Goal: Navigation & Orientation: Find specific page/section

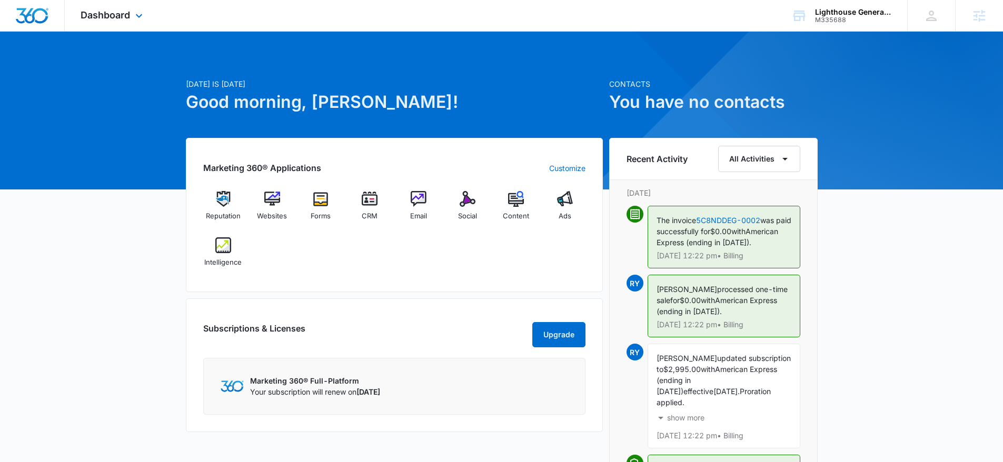
drag, startPoint x: 156, startPoint y: 27, endPoint x: 146, endPoint y: 22, distance: 11.3
click at [156, 27] on div "Dashboard Apps Reputation Websites Forms CRM Email Social Content Ads Intellige…" at bounding box center [113, 15] width 96 height 31
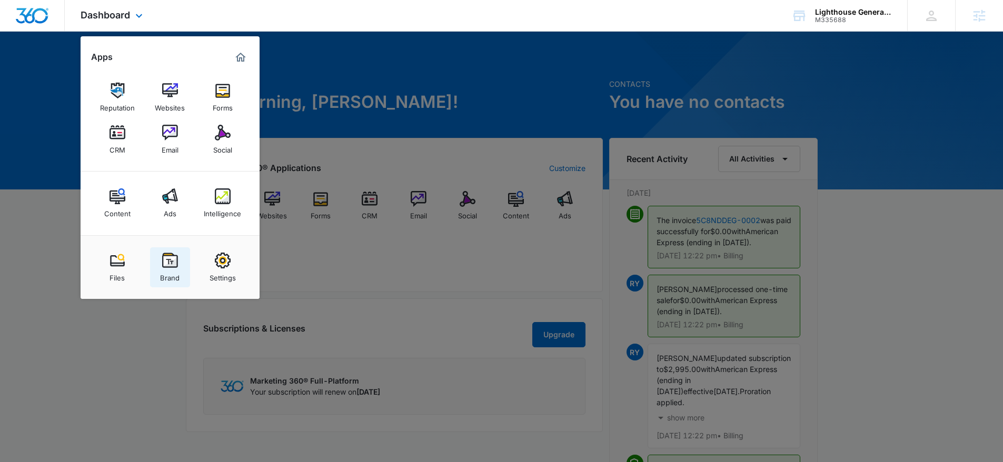
click at [166, 256] on img at bounding box center [170, 261] width 16 height 16
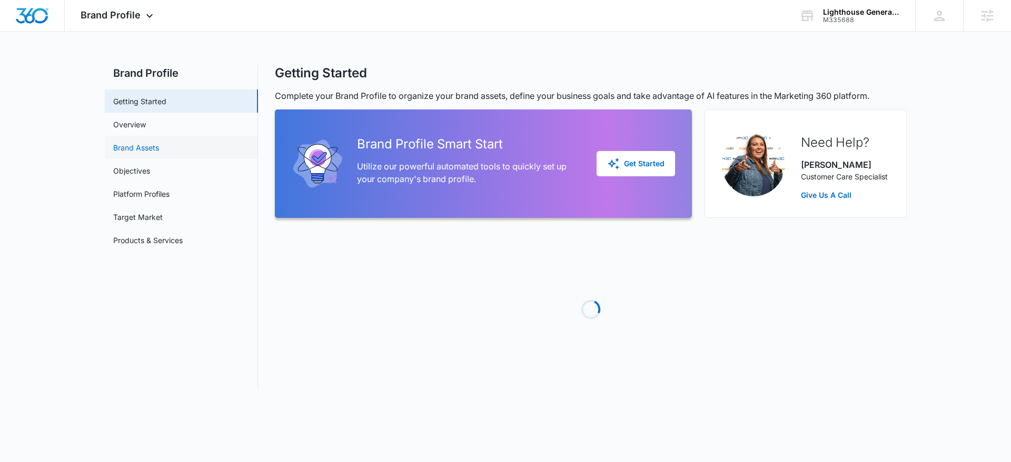
click at [132, 148] on link "Brand Assets" at bounding box center [136, 147] width 46 height 11
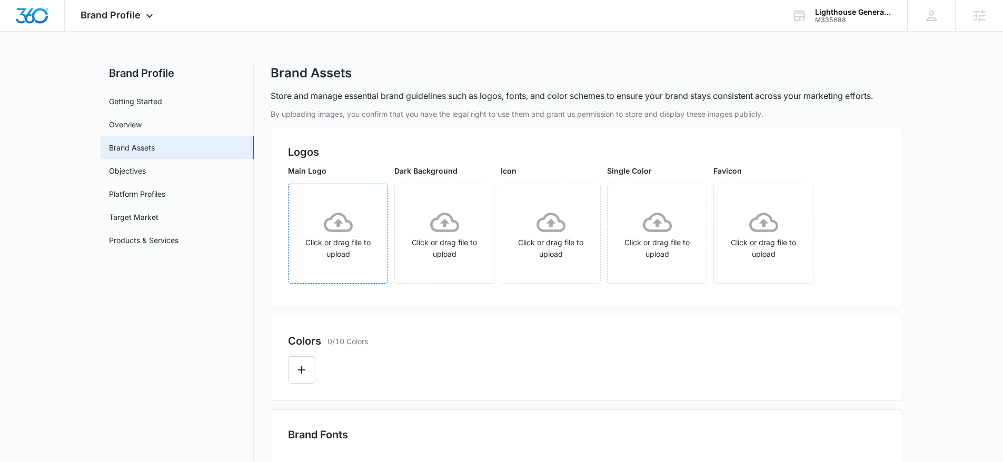
click at [372, 251] on div "Click or drag file to upload" at bounding box center [338, 234] width 99 height 52
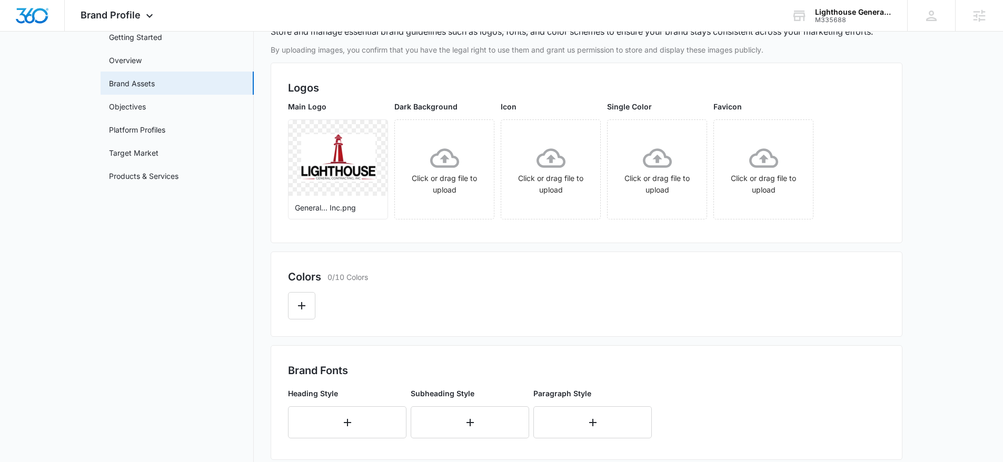
scroll to position [77, 0]
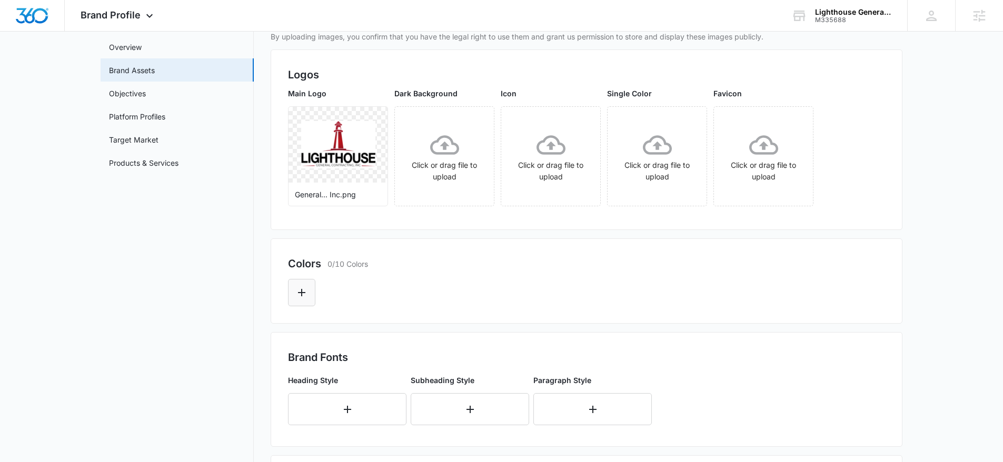
click at [306, 293] on icon "Edit Color" at bounding box center [301, 292] width 13 height 13
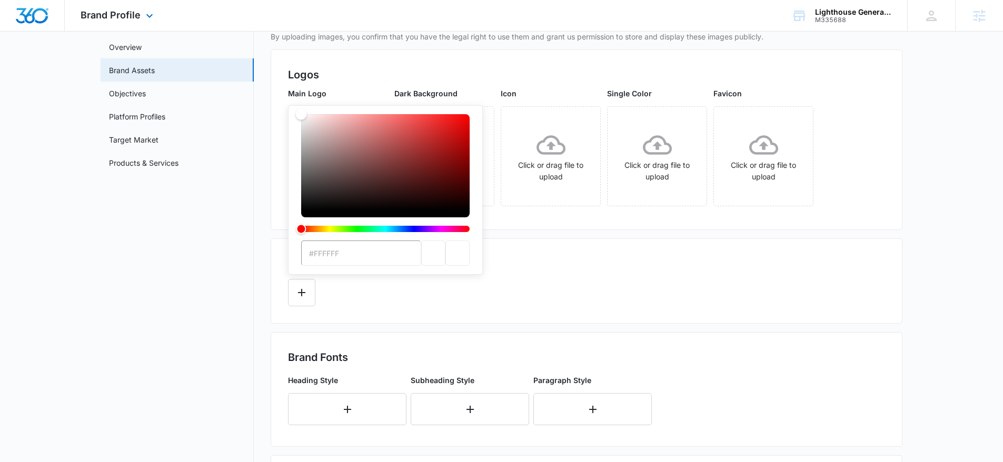
drag, startPoint x: 374, startPoint y: 183, endPoint x: 213, endPoint y: 23, distance: 226.7
click at [213, 23] on div "Brand Profile Apps Reputation Websites Forms CRM Email Social Content Ads Intel…" at bounding box center [501, 336] width 1003 height 827
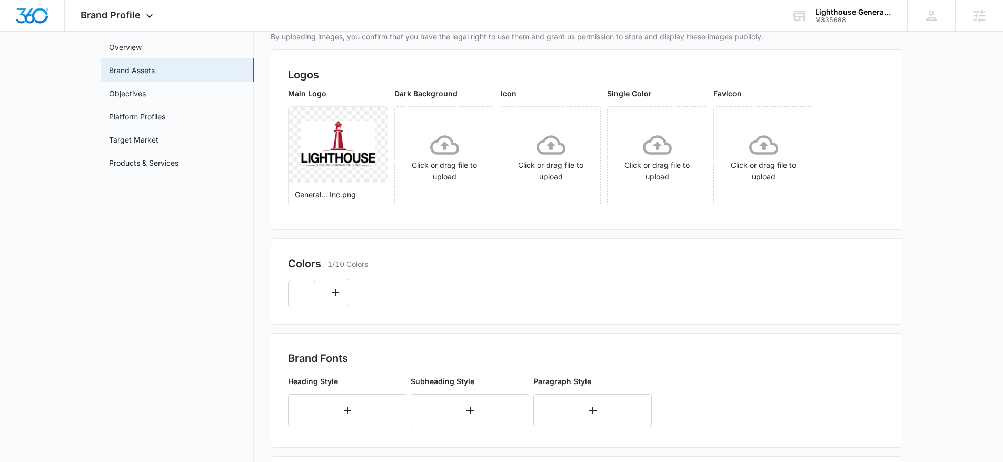
drag, startPoint x: 476, startPoint y: 315, endPoint x: 455, endPoint y: 292, distance: 31.3
click at [475, 313] on div "Colors 1/10 Colors" at bounding box center [587, 281] width 632 height 86
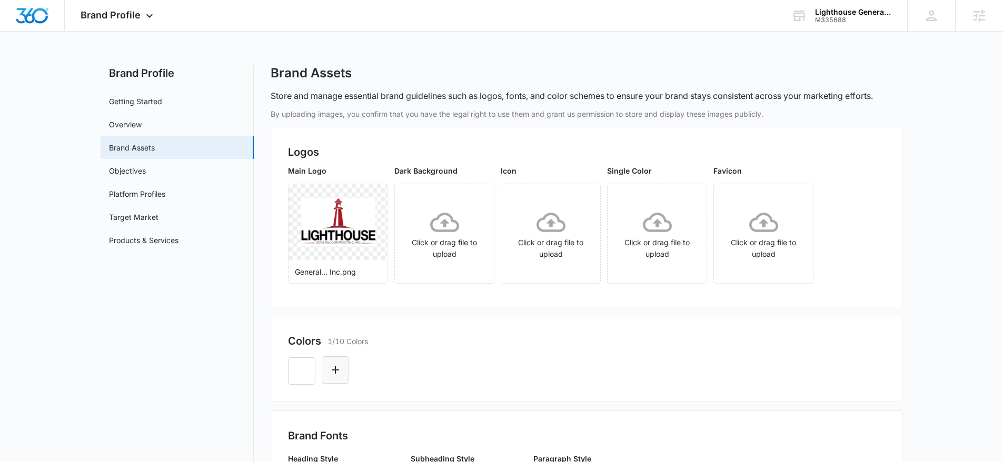
click at [336, 375] on icon "Edit Color" at bounding box center [335, 370] width 13 height 13
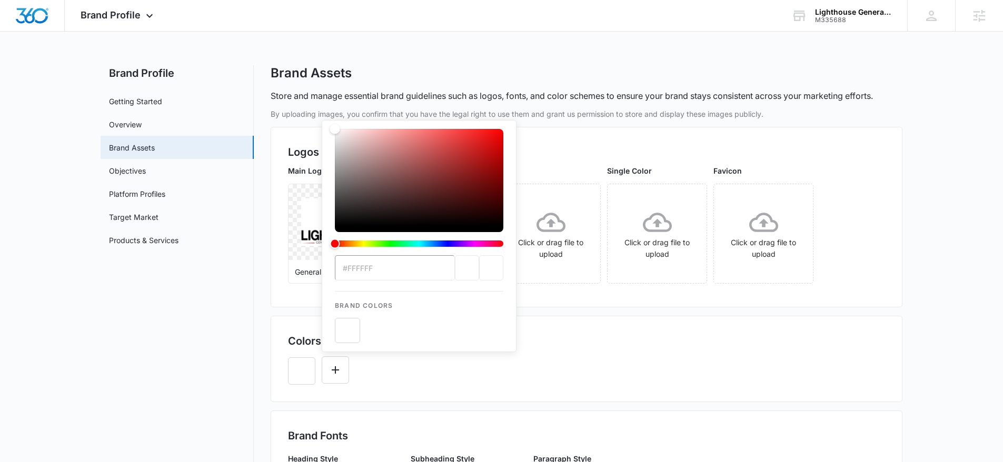
type input "#AE161E"
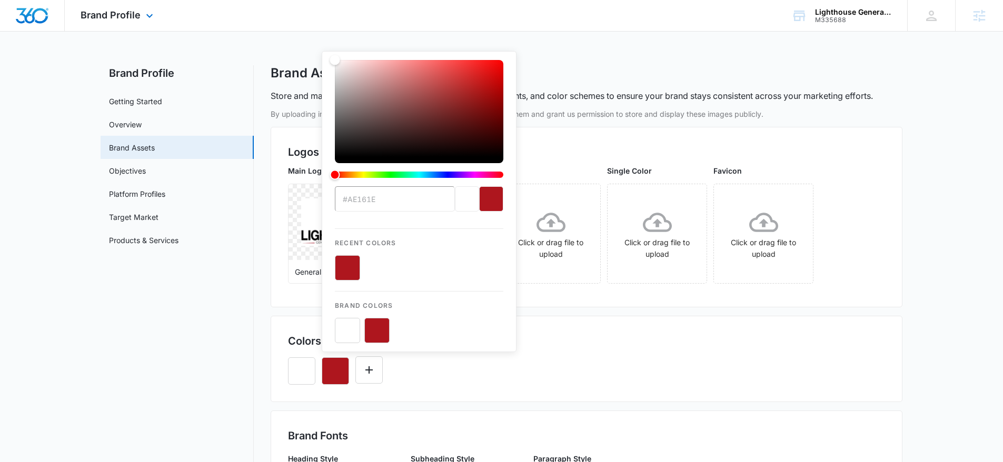
drag, startPoint x: 622, startPoint y: 365, endPoint x: 325, endPoint y: 4, distance: 467.2
click at [622, 365] on div "#AE161E Recent Colors Brand Colors" at bounding box center [586, 367] width 597 height 36
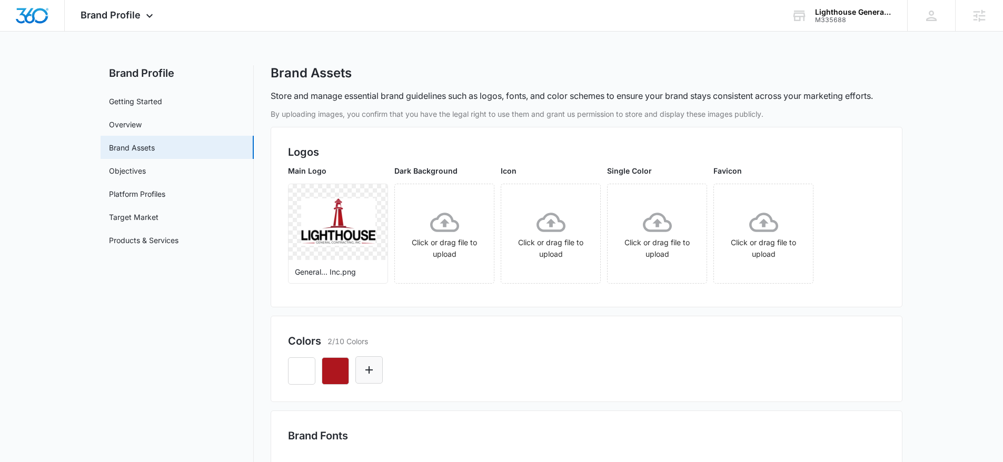
click at [370, 372] on icon "Edit Color" at bounding box center [369, 370] width 13 height 13
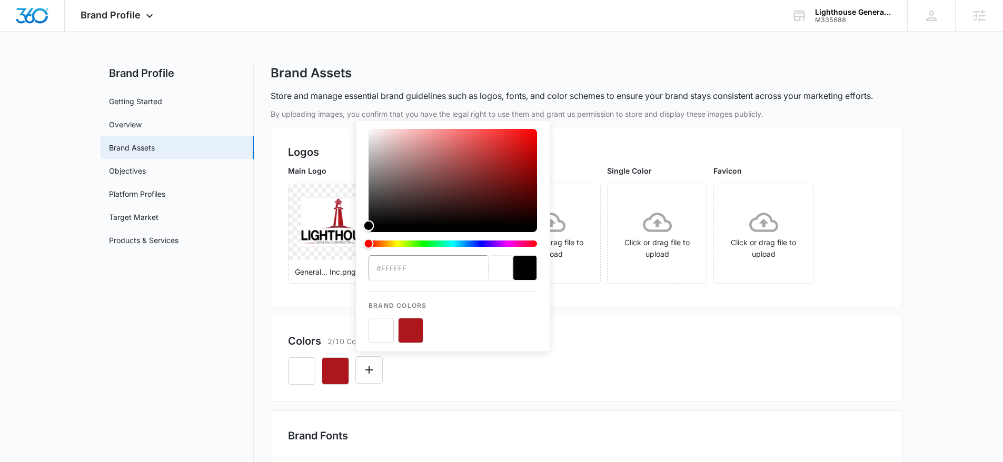
drag, startPoint x: 406, startPoint y: 171, endPoint x: 314, endPoint y: 298, distance: 157.1
click at [314, 298] on div "By uploading images, you confirm that you have the legal right to use them and …" at bounding box center [587, 428] width 632 height 641
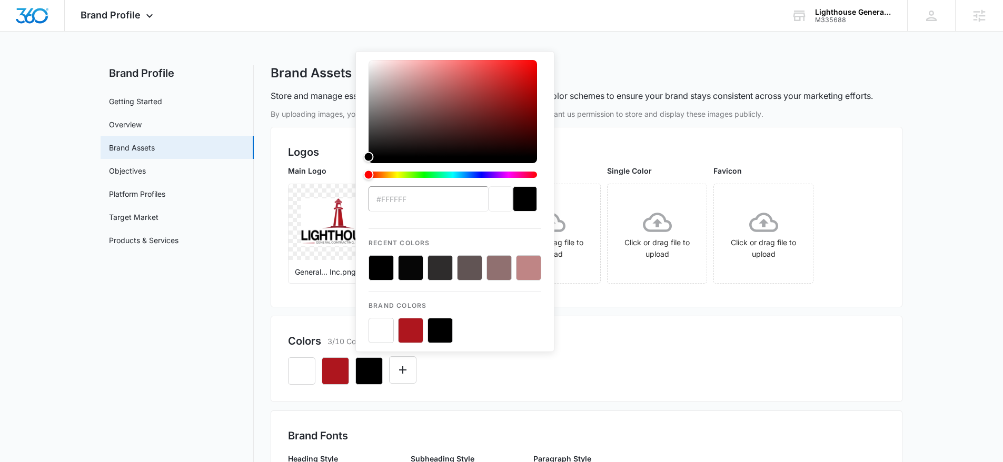
click at [605, 381] on div "#FFFFFF Recent Colors Brand Colors" at bounding box center [586, 367] width 597 height 36
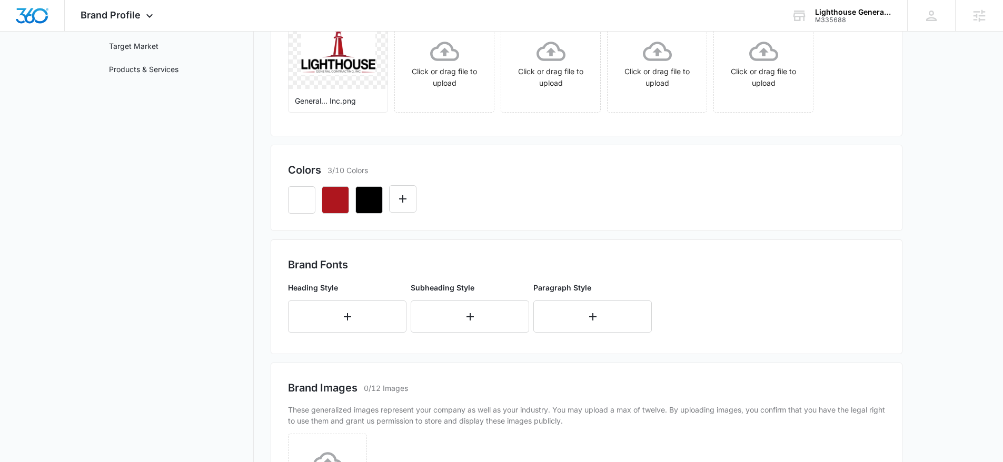
scroll to position [171, 0]
click at [351, 326] on button "button" at bounding box center [347, 317] width 118 height 32
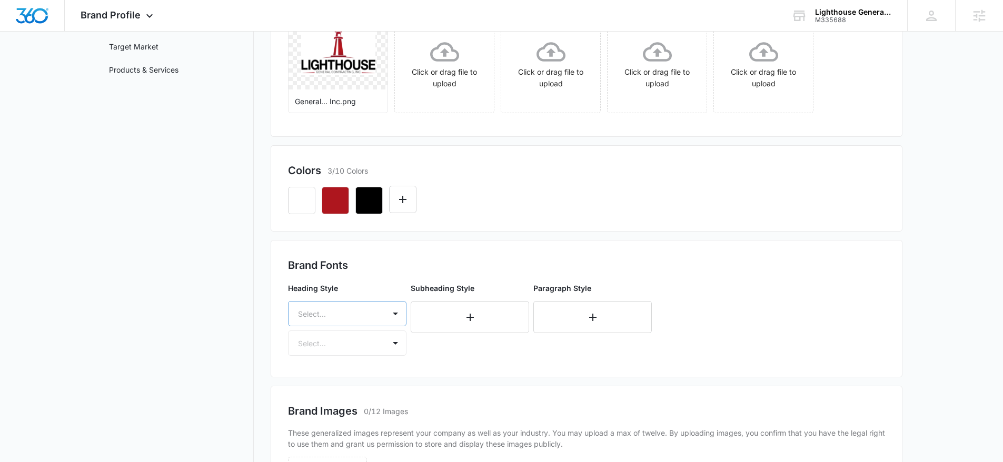
click at [368, 309] on div "Select..." at bounding box center [347, 313] width 118 height 25
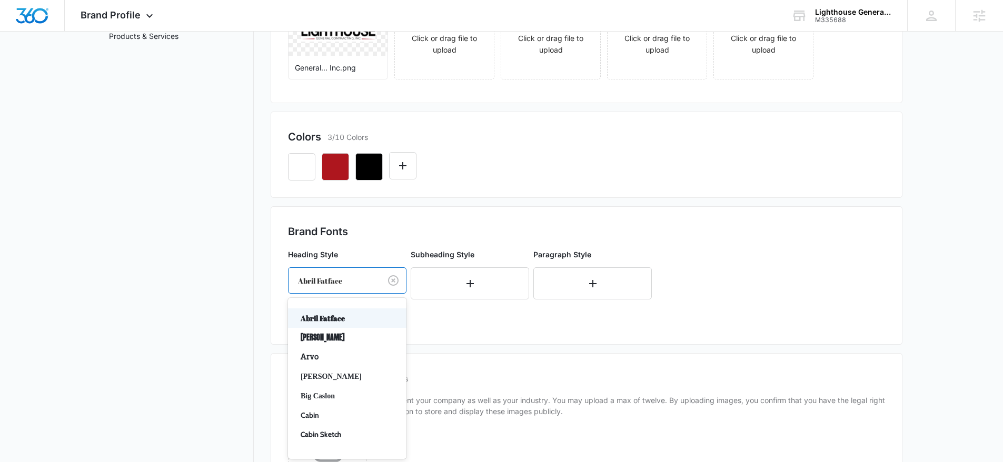
click at [334, 280] on div at bounding box center [332, 280] width 69 height 13
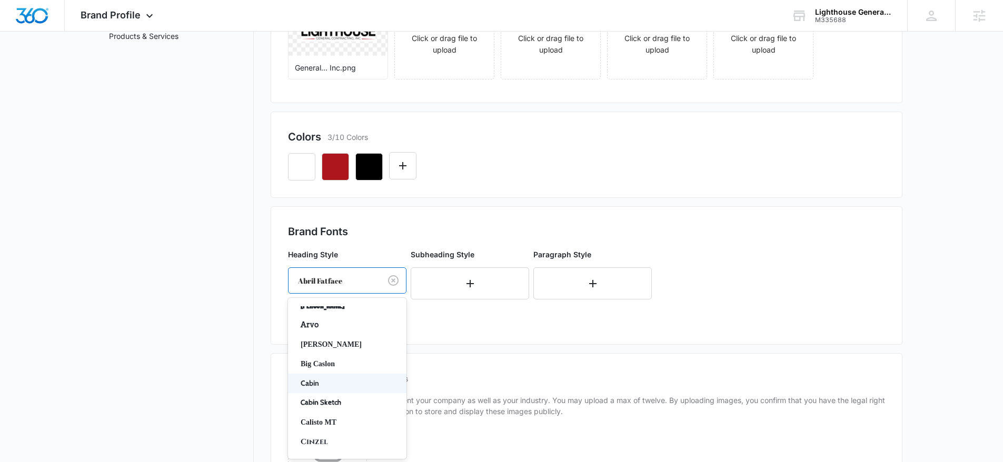
scroll to position [66, 0]
click at [336, 345] on p "Cabin" at bounding box center [346, 349] width 91 height 11
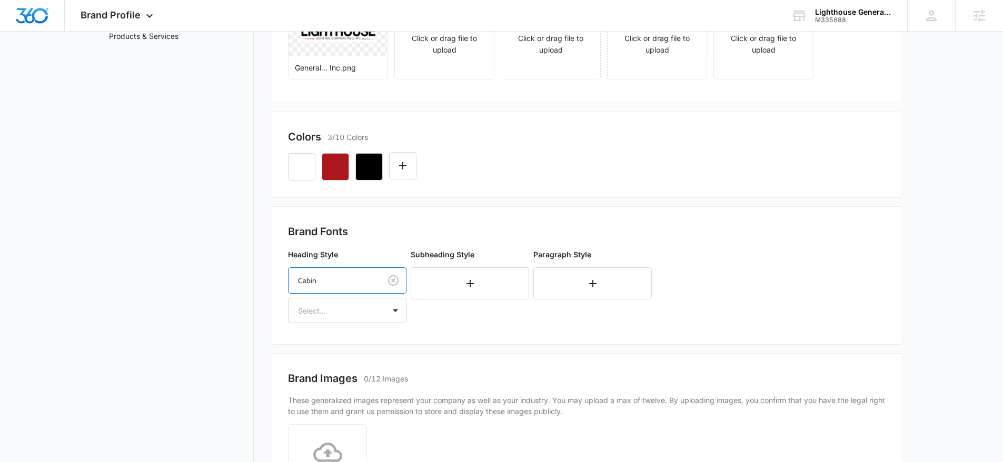
click at [340, 324] on div "Heading Style option Cabin, selected. Cabin Select... Subheading Style Paragrap…" at bounding box center [485, 286] width 395 height 83
click at [340, 309] on div at bounding box center [334, 310] width 73 height 13
click at [326, 363] on p "Bold" at bounding box center [346, 367] width 91 height 11
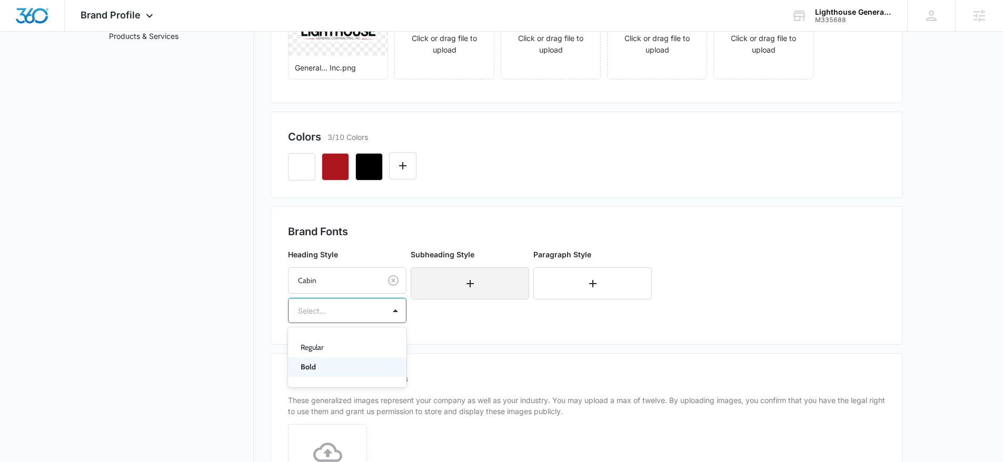
click at [411, 300] on button "button" at bounding box center [470, 283] width 118 height 32
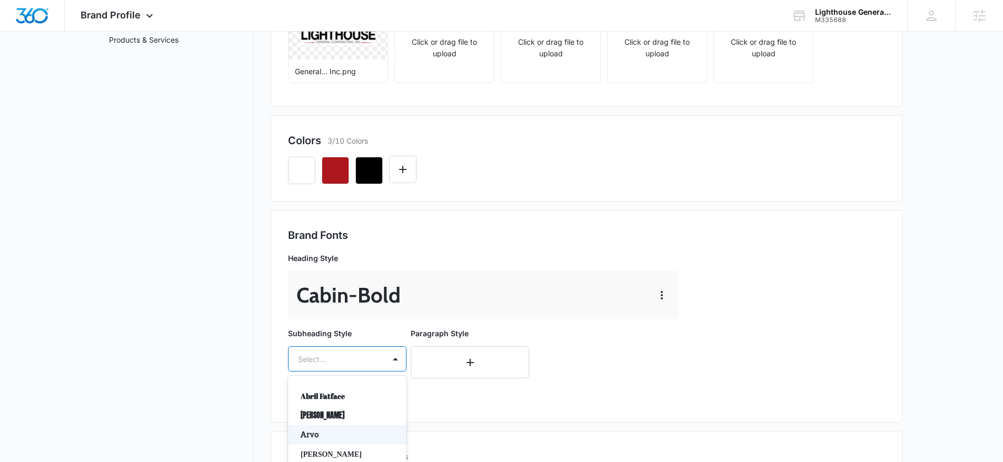
scroll to position [280, 0]
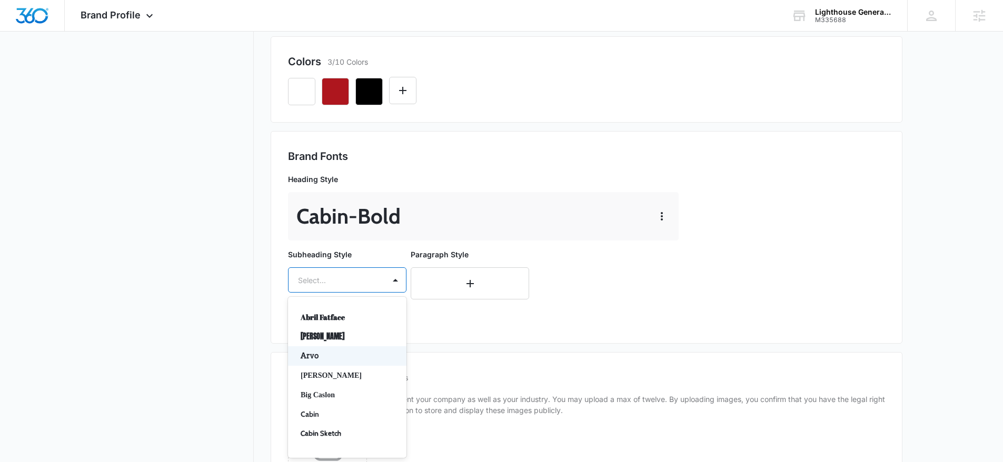
click at [363, 293] on div "Arvo, 3 of 50. 50 results available. Use Up and Down to choose options, press E…" at bounding box center [347, 279] width 118 height 25
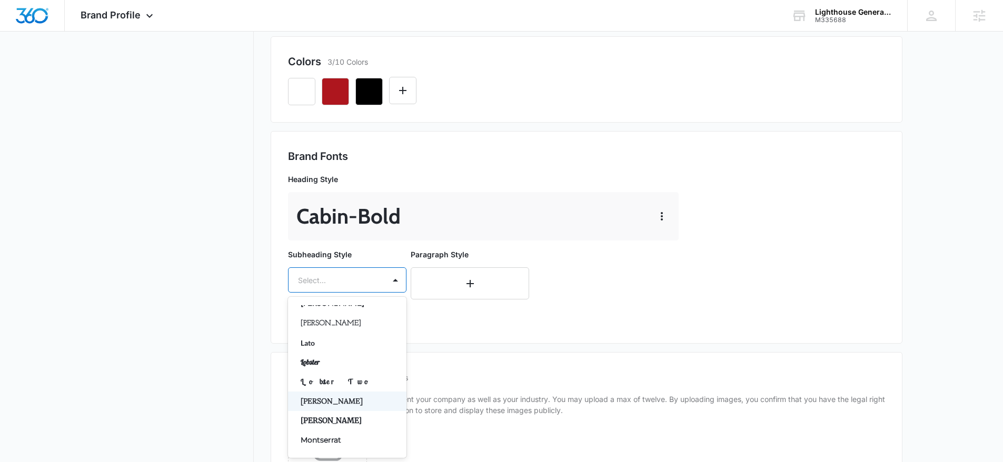
scroll to position [346, 0]
click at [331, 339] on p "Lato" at bounding box center [346, 340] width 91 height 11
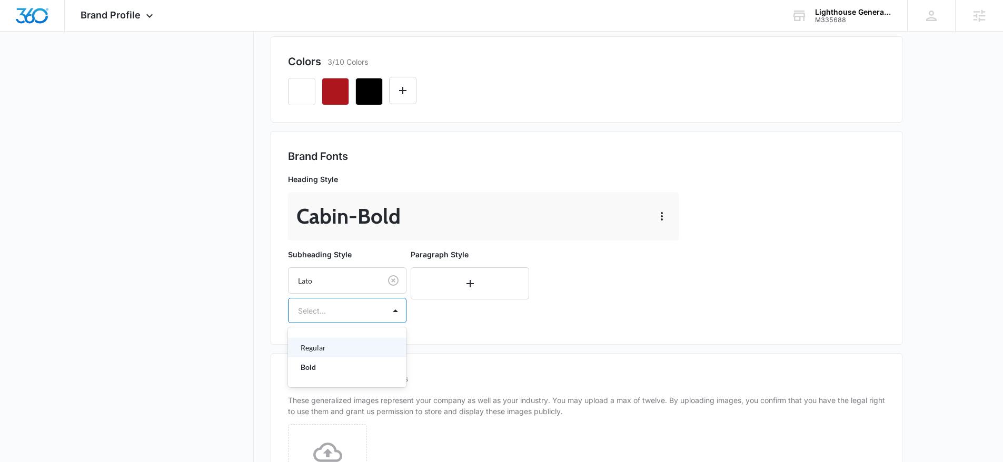
click at [338, 316] on div at bounding box center [334, 310] width 73 height 13
click at [337, 366] on p "Bold" at bounding box center [346, 367] width 91 height 11
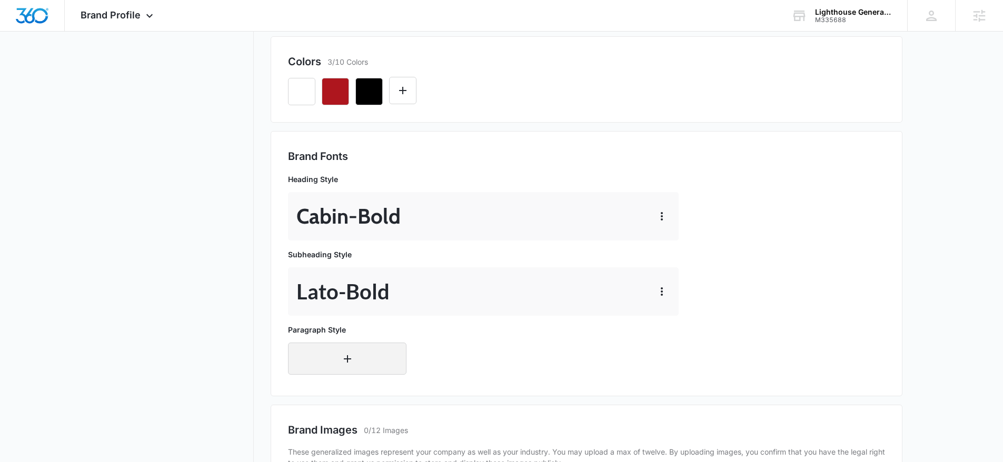
click at [364, 362] on button "button" at bounding box center [347, 359] width 118 height 32
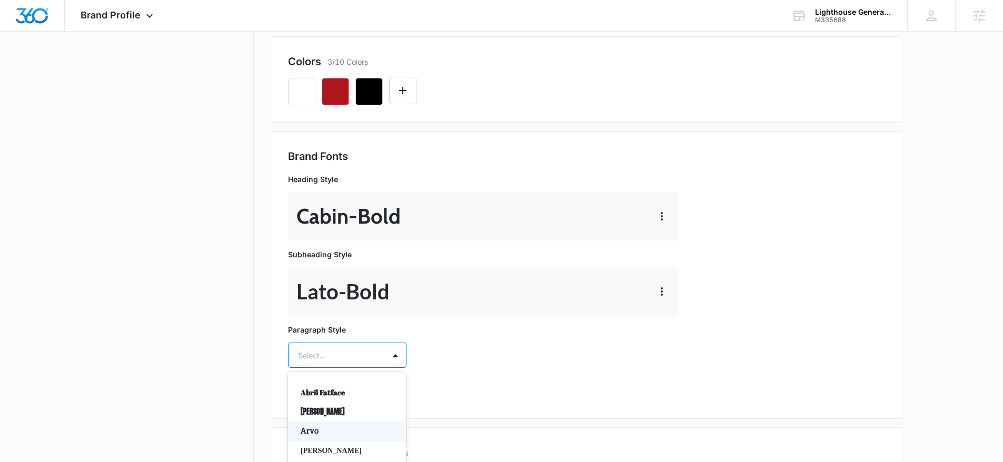
scroll to position [355, 0]
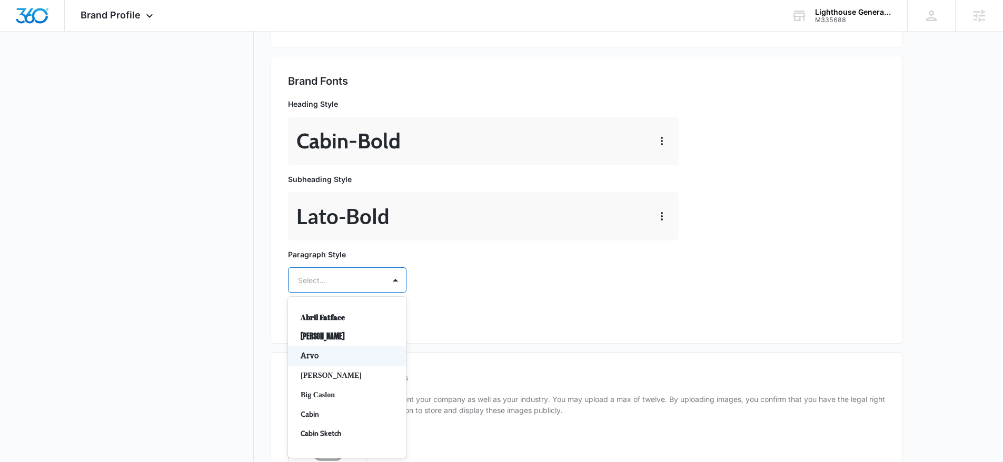
click at [357, 293] on div "Arvo, 3 of 50. 50 results available. Use Up and Down to choose options, press E…" at bounding box center [347, 279] width 118 height 25
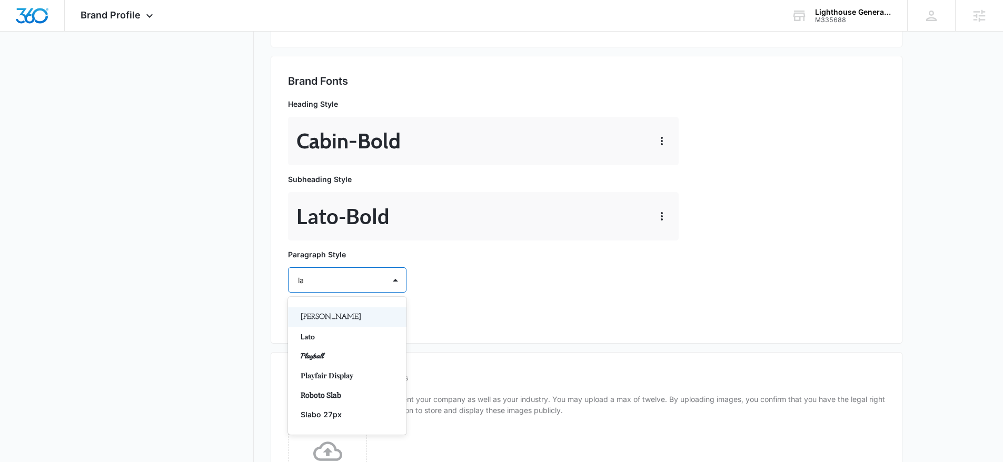
type input "lat"
click at [343, 317] on p "Lato" at bounding box center [346, 317] width 91 height 11
click at [343, 317] on div at bounding box center [334, 310] width 73 height 13
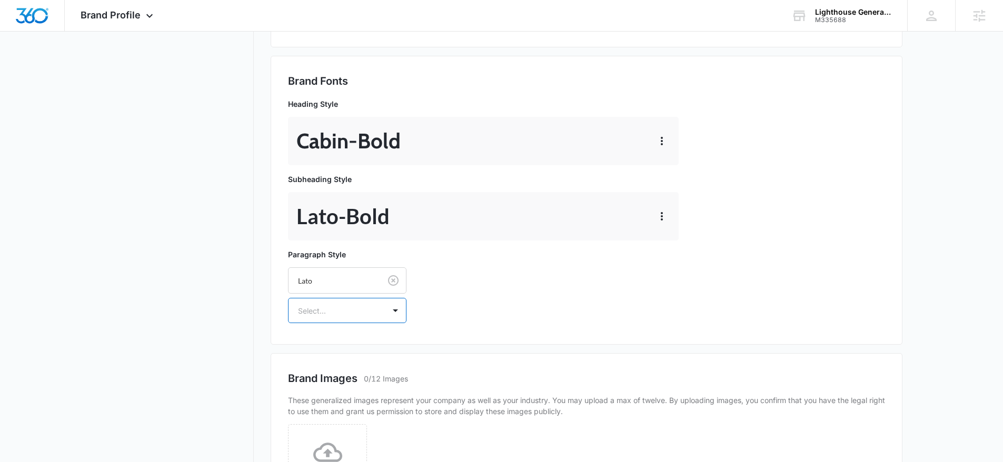
click at [341, 317] on div "Select..." at bounding box center [337, 311] width 96 height 24
click at [323, 323] on div "Select..." at bounding box center [347, 310] width 118 height 25
click at [323, 349] on p "Regular" at bounding box center [346, 347] width 91 height 11
click at [323, 353] on div "Brand Images 0/12 Images These generalized images represent your company as wel…" at bounding box center [587, 440] width 632 height 174
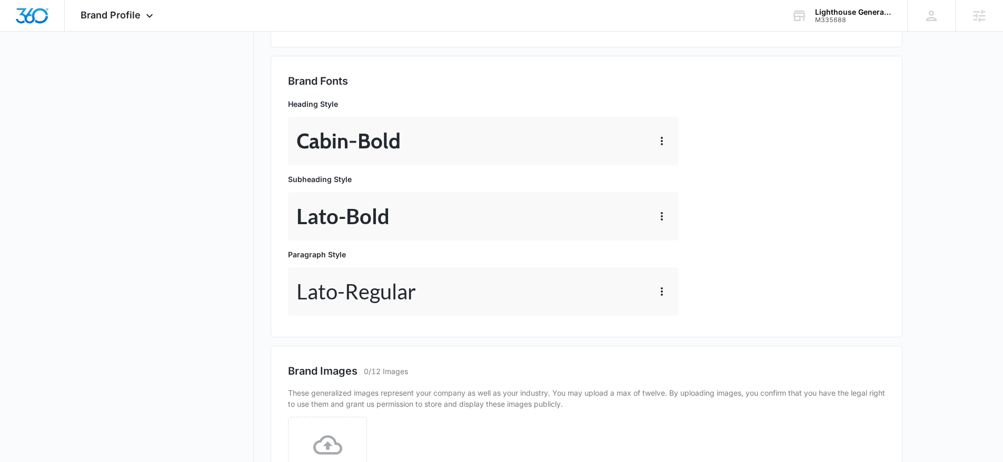
click at [584, 325] on div "Brand Fonts Heading Style Cabin - Bold Subheading Style Lato - Bold Paragraph S…" at bounding box center [587, 197] width 632 height 282
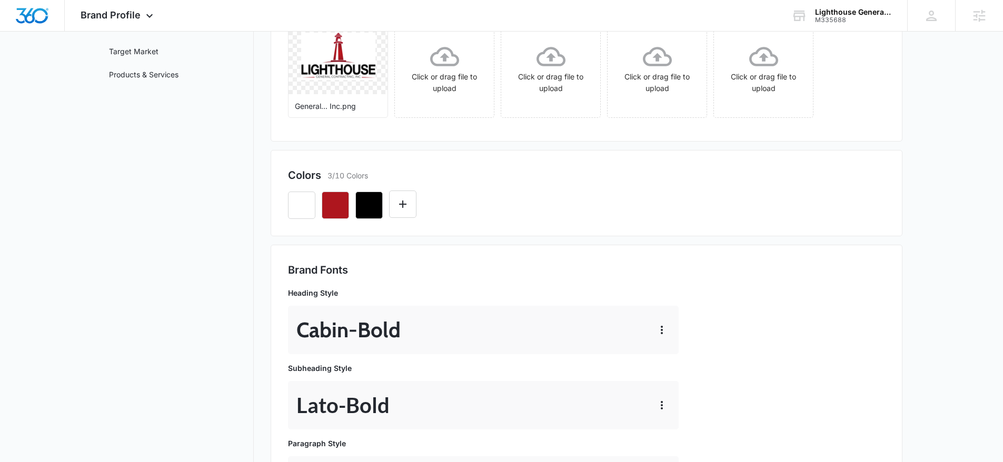
scroll to position [0, 0]
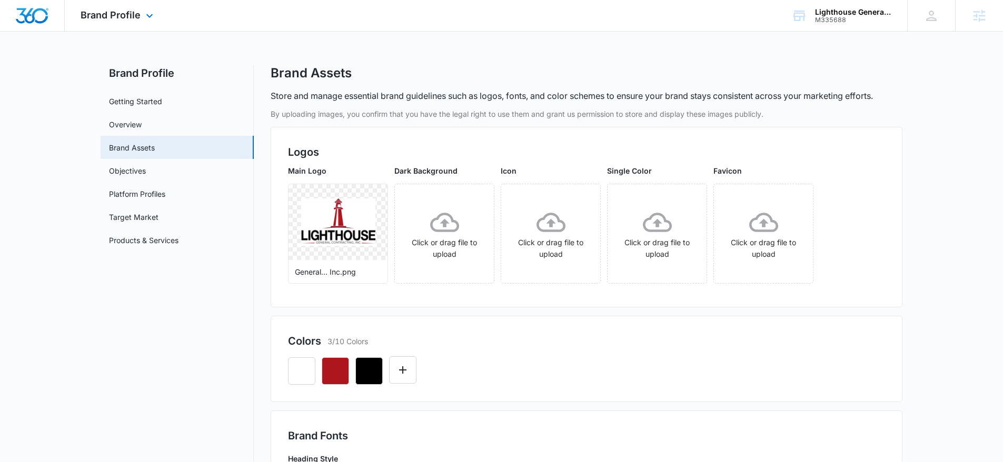
click at [28, 19] on img "Dashboard" at bounding box center [32, 16] width 34 height 16
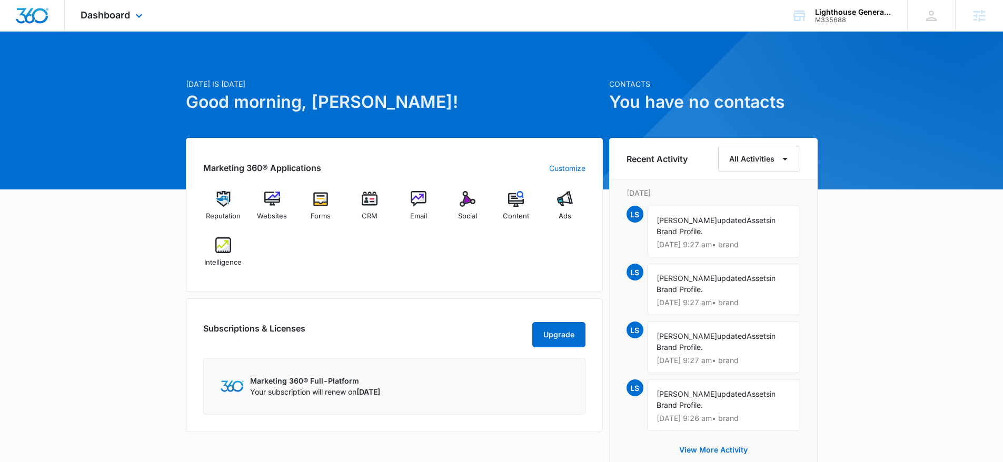
click at [134, 28] on div "Dashboard Apps Reputation Websites Forms CRM Email Social Content Ads Intellige…" at bounding box center [113, 15] width 96 height 31
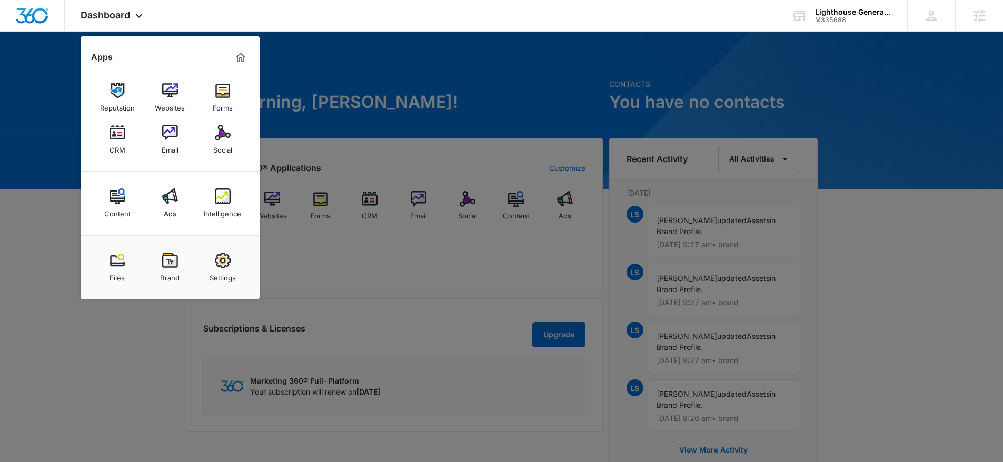
click at [183, 252] on link "Brand" at bounding box center [170, 267] width 40 height 40
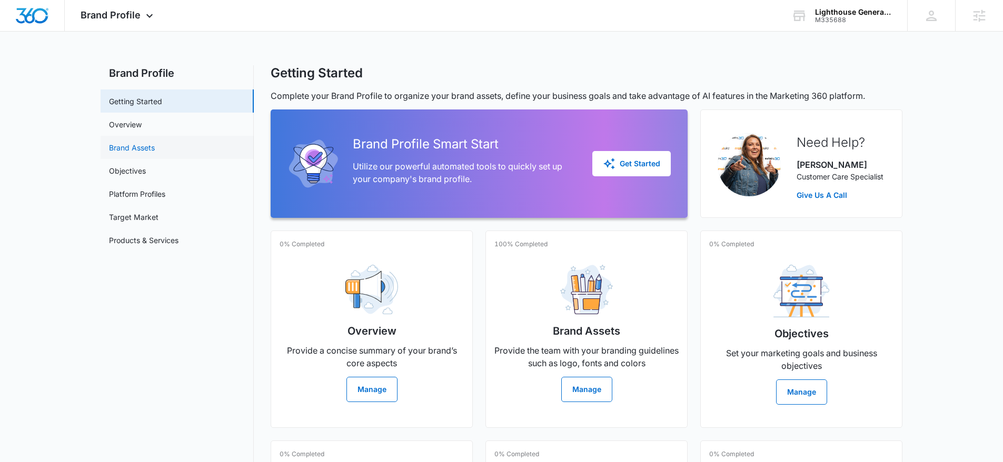
click at [142, 144] on link "Brand Assets" at bounding box center [132, 147] width 46 height 11
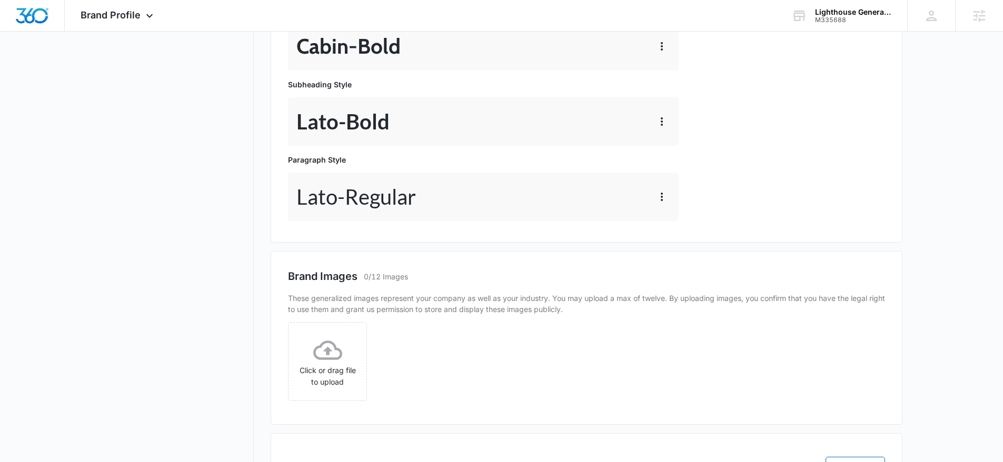
scroll to position [446, 0]
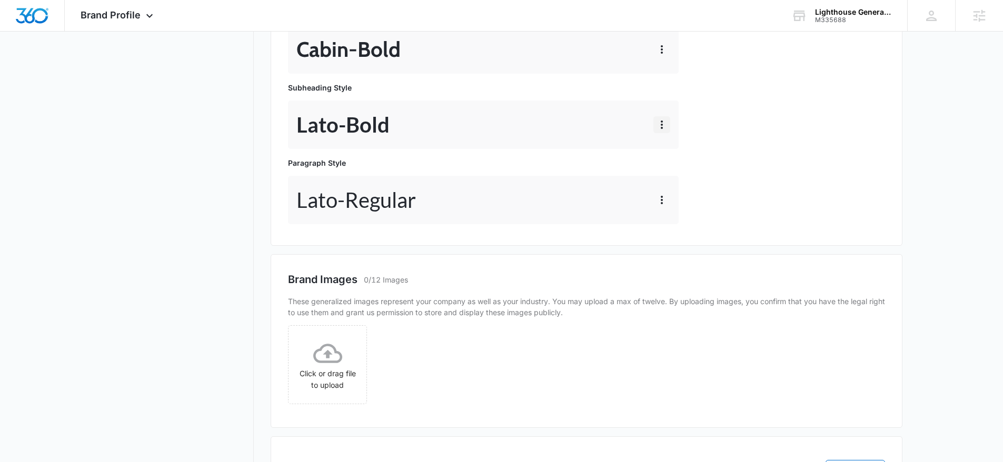
click at [666, 126] on icon "button" at bounding box center [661, 124] width 13 height 13
click at [662, 147] on button "Edit" at bounding box center [684, 154] width 60 height 16
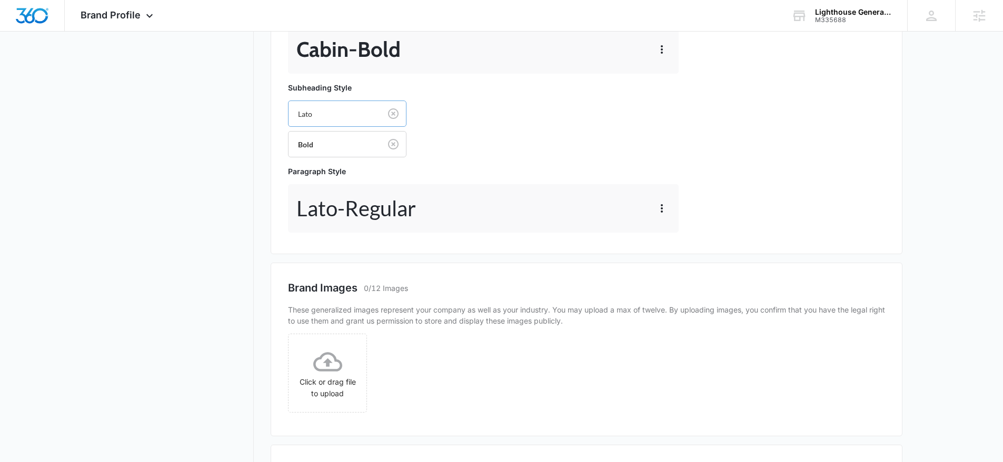
click at [332, 122] on div "Lato" at bounding box center [335, 114] width 92 height 24
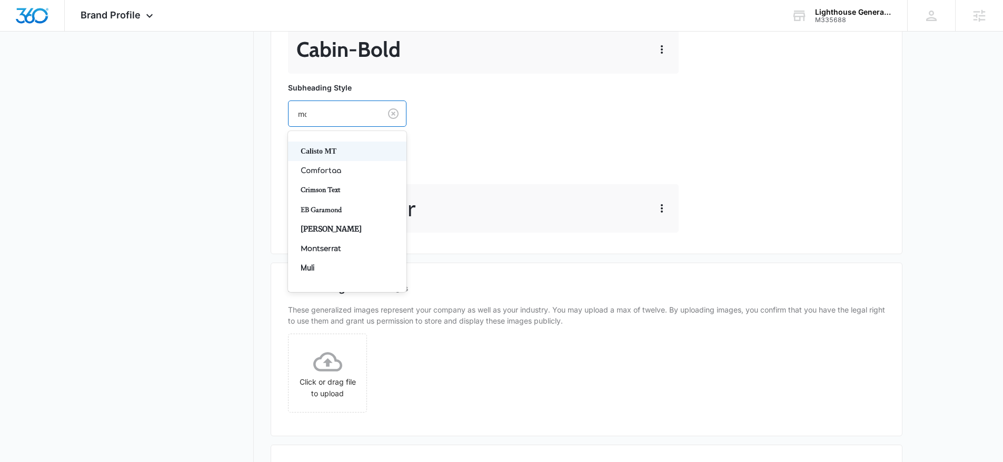
type input "mon"
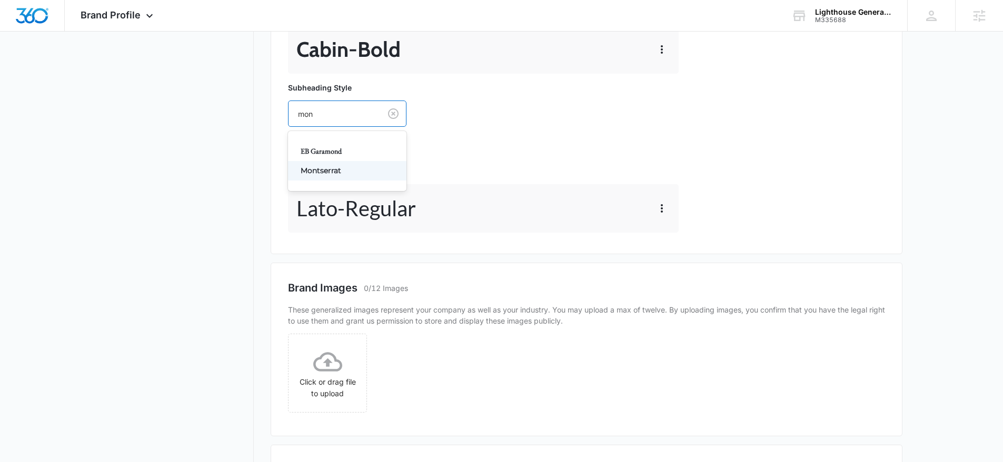
click at [328, 169] on p "Montserrat" at bounding box center [346, 170] width 91 height 11
click at [356, 142] on div at bounding box center [334, 143] width 73 height 13
click at [323, 194] on div "Bold" at bounding box center [347, 200] width 118 height 19
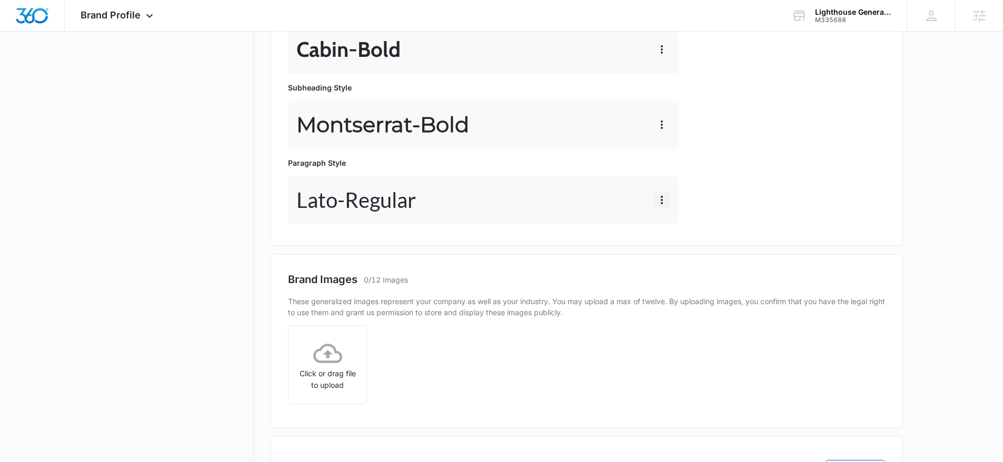
click at [658, 206] on button "button" at bounding box center [661, 200] width 17 height 17
click at [676, 223] on button "Edit" at bounding box center [684, 230] width 60 height 16
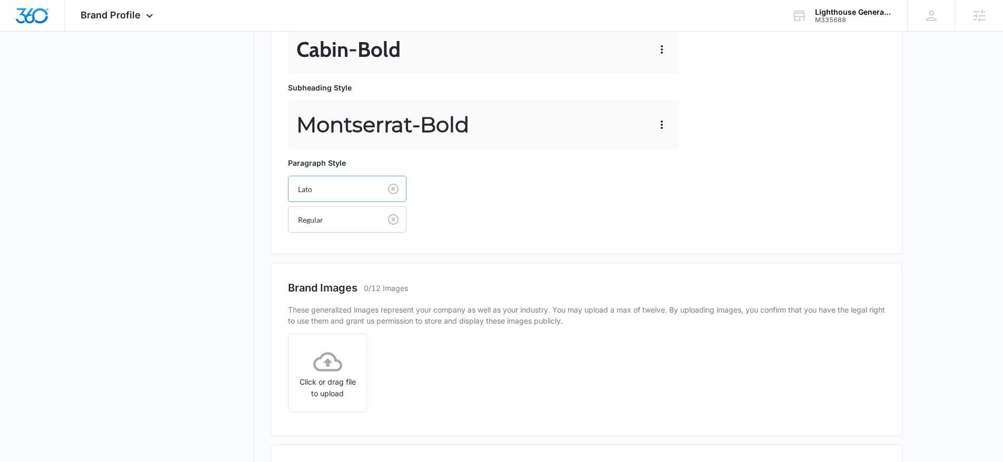
click at [344, 191] on div at bounding box center [332, 189] width 69 height 13
type input "mont"
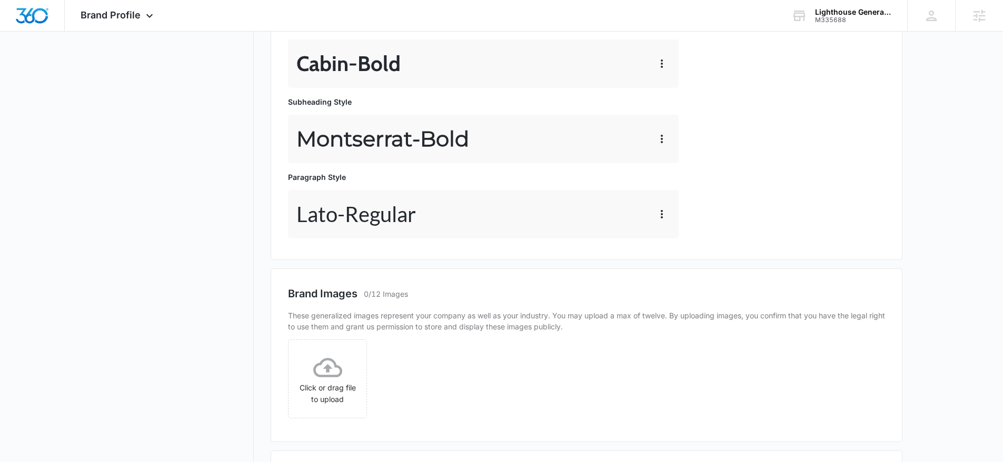
scroll to position [425, 0]
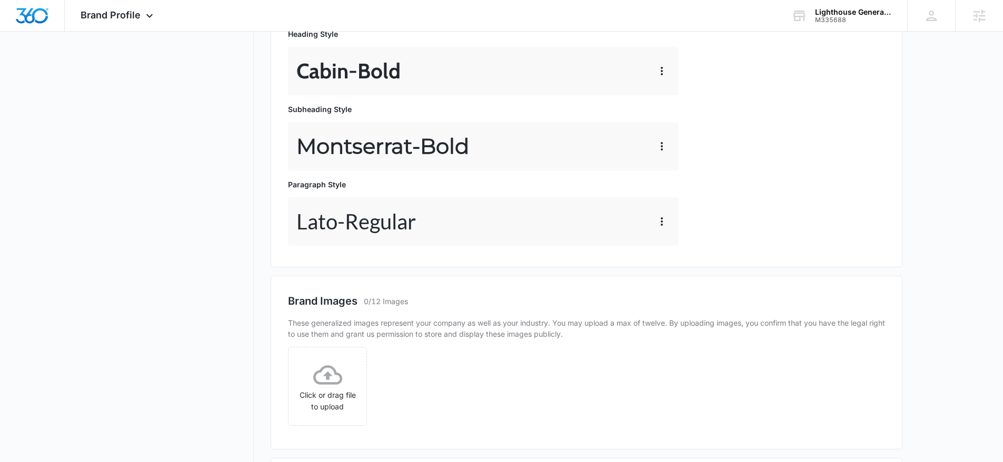
click at [652, 222] on div "Lato - Regular" at bounding box center [483, 221] width 391 height 48
click at [666, 224] on icon "button" at bounding box center [661, 221] width 13 height 13
click at [613, 236] on div "Lato - Regular Edit Delete" at bounding box center [483, 221] width 391 height 48
click at [661, 226] on icon "button" at bounding box center [661, 221] width 13 height 13
click at [667, 237] on div "Edit Delete" at bounding box center [683, 258] width 61 height 49
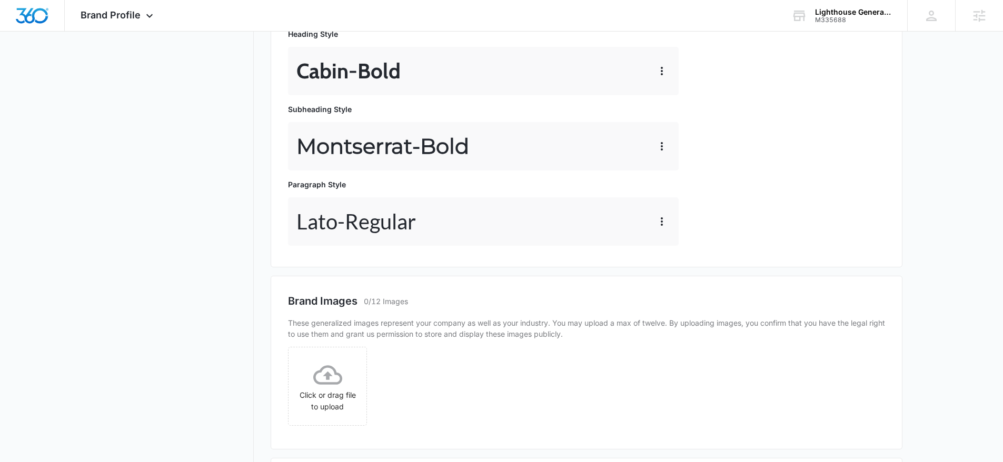
click at [670, 249] on div "Heading Style Cabin - Bold Subheading Style Montserrat - Bold Paragraph Style L…" at bounding box center [485, 137] width 395 height 226
click at [669, 223] on button "button" at bounding box center [661, 221] width 17 height 17
click at [674, 247] on div "Edit" at bounding box center [678, 250] width 22 height 7
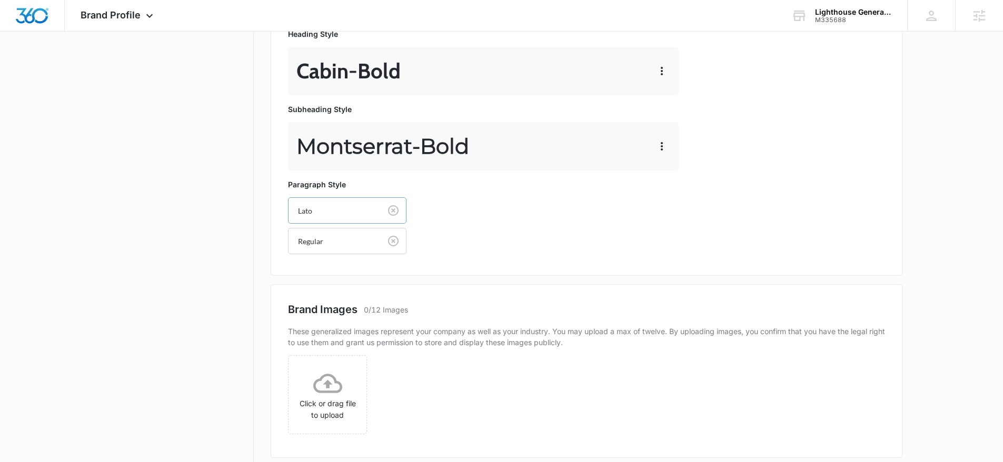
click at [347, 204] on div at bounding box center [332, 210] width 69 height 13
type input "mont"
click at [357, 243] on p "Montserrat" at bounding box center [346, 248] width 91 height 11
click at [390, 243] on div at bounding box center [395, 240] width 17 height 17
click at [322, 273] on p "Regular" at bounding box center [346, 277] width 91 height 11
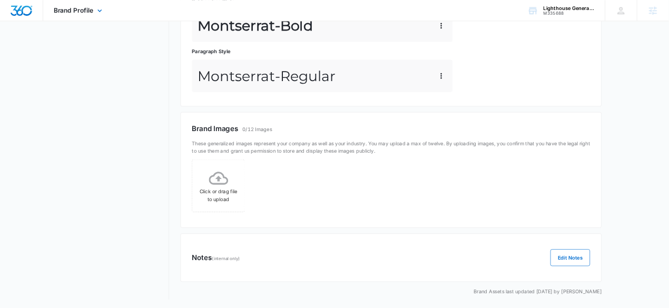
scroll to position [0, 0]
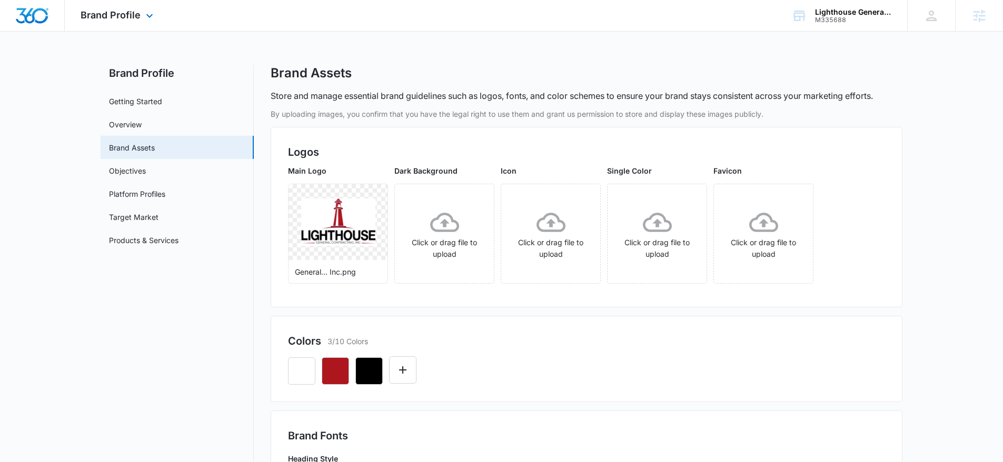
click at [36, 13] on img "Dashboard" at bounding box center [32, 16] width 34 height 16
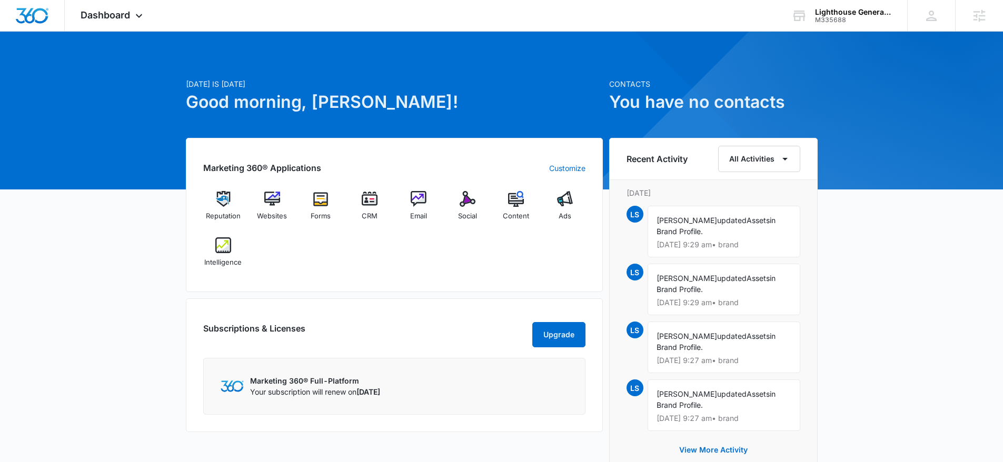
click at [452, 273] on div "Reputation Websites Forms CRM Email Social Content Ads Intelligence" at bounding box center [394, 233] width 382 height 84
click at [870, 24] on div "Lighthouse General Contracting, Inc. M335688 Your Accounts View All" at bounding box center [842, 15] width 132 height 31
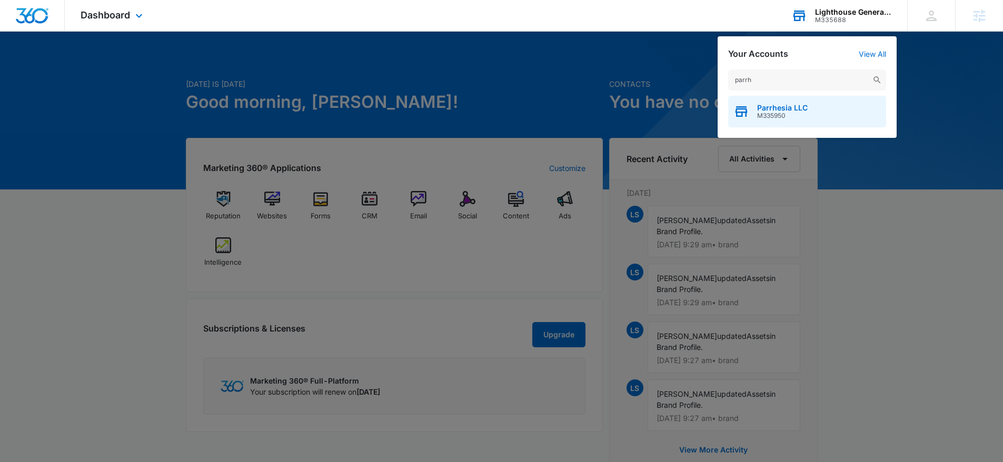
type input "parrh"
click at [796, 120] on div "Parrhesia LLC M335950" at bounding box center [807, 112] width 158 height 32
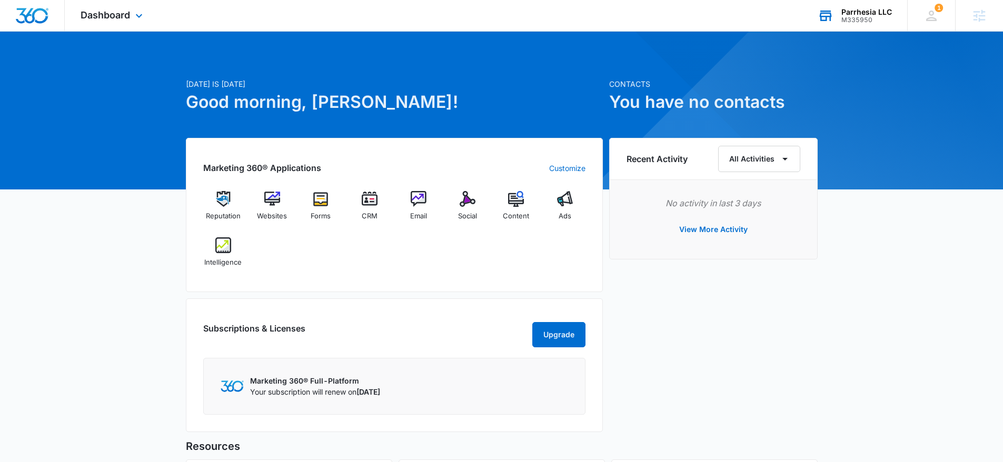
click at [469, 261] on div "Reputation Websites Forms CRM Email Social Content Ads Intelligence" at bounding box center [394, 233] width 382 height 84
click at [107, 16] on span "Dashboard" at bounding box center [105, 14] width 49 height 11
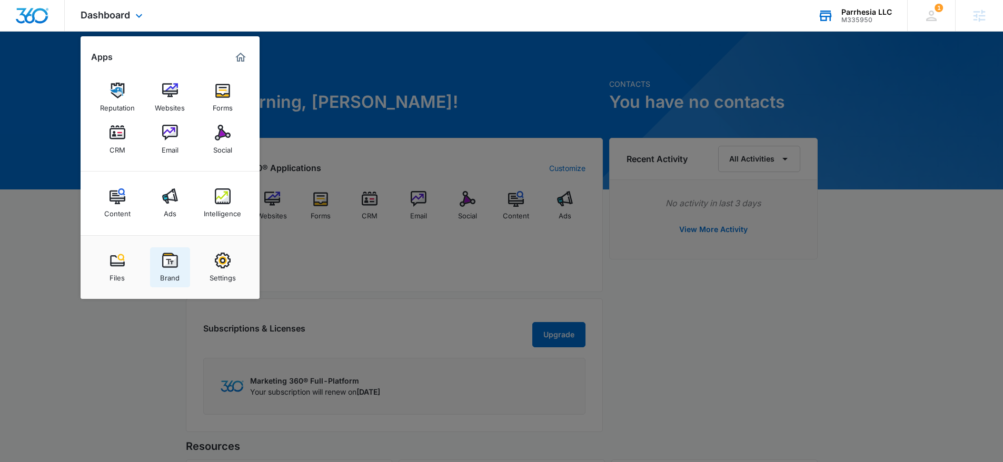
click at [153, 252] on link "Brand" at bounding box center [170, 267] width 40 height 40
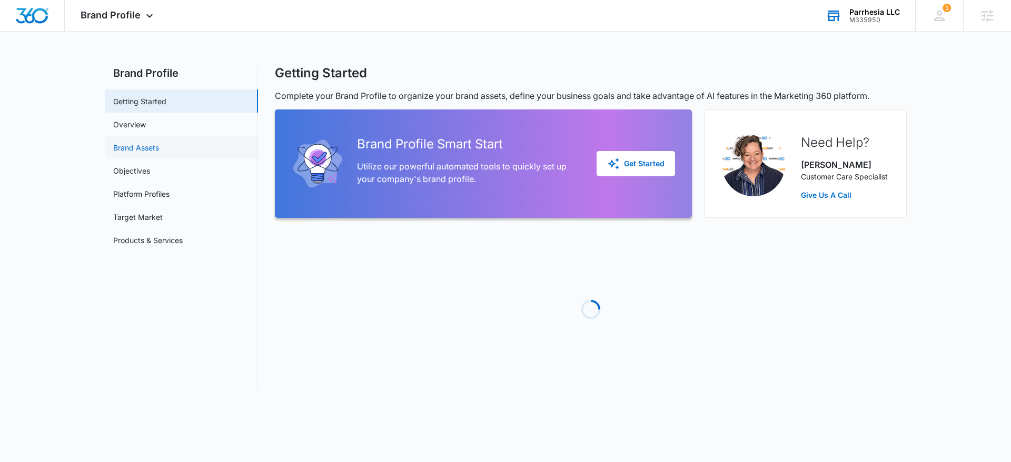
click at [139, 153] on link "Brand Assets" at bounding box center [136, 147] width 46 height 11
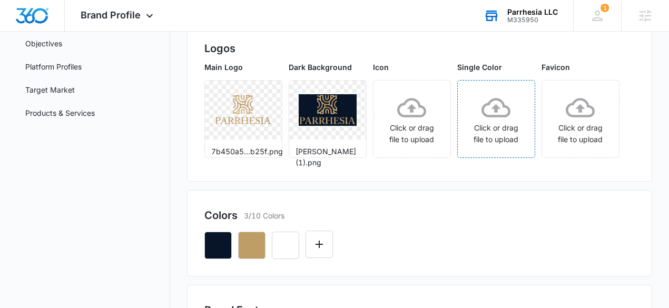
scroll to position [94, 0]
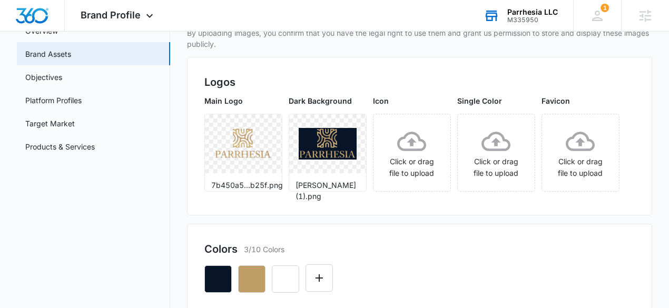
click at [520, 198] on div "Main Logo 7b450a5...b25f.png Dark Background [PERSON_NAME] (1).png Icon Click o…" at bounding box center [419, 146] width 431 height 103
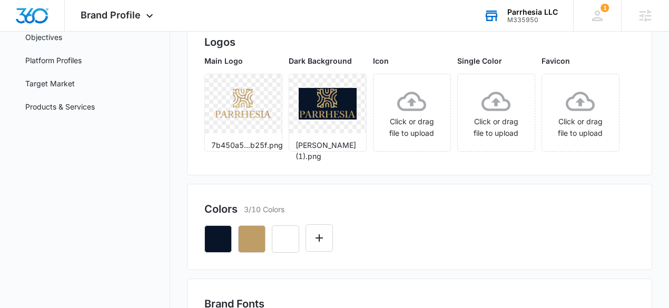
scroll to position [86, 0]
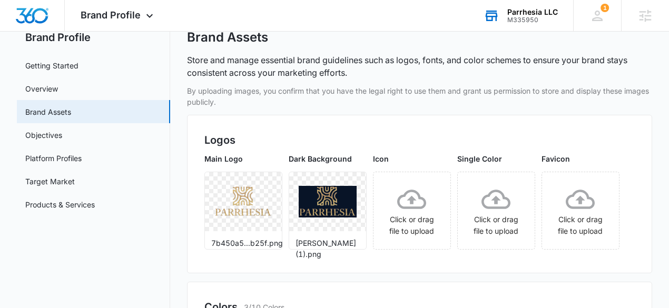
scroll to position [0, 0]
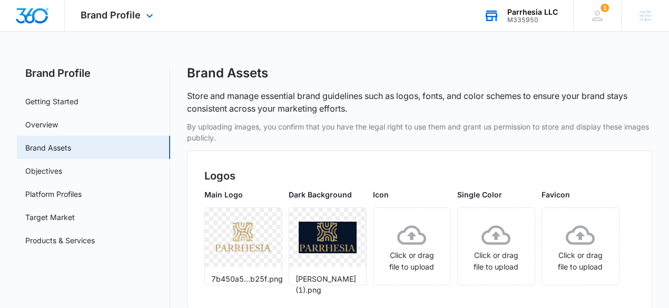
click at [35, 14] on img "Dashboard" at bounding box center [32, 16] width 34 height 16
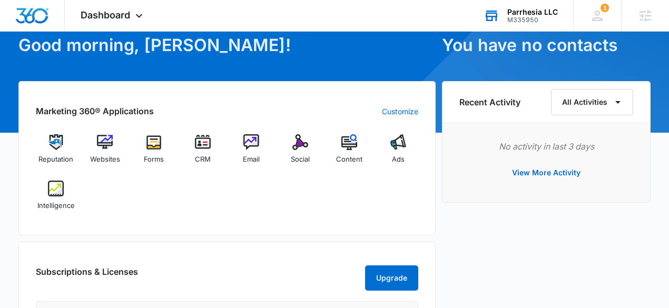
scroll to position [58, 0]
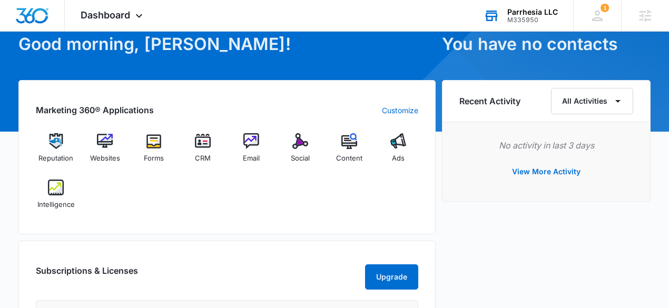
click at [120, 174] on div "Reputation Websites Forms CRM Email Social Content Ads Intelligence" at bounding box center [227, 175] width 382 height 84
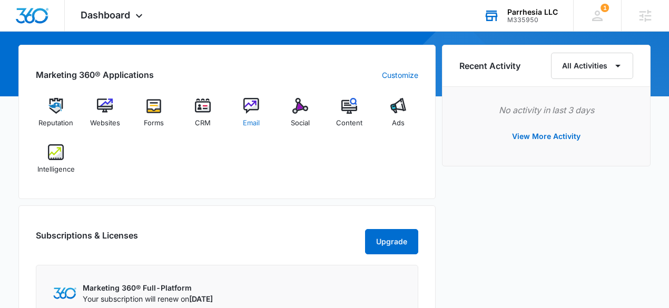
scroll to position [83, 0]
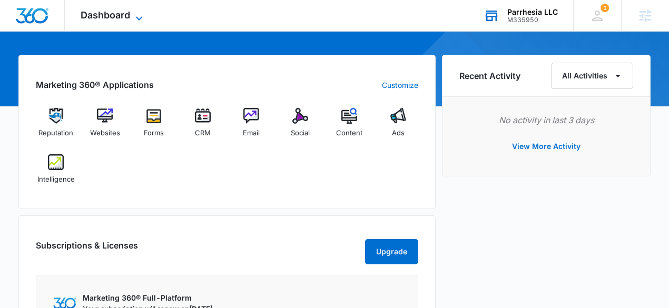
click at [122, 15] on span "Dashboard" at bounding box center [105, 14] width 49 height 11
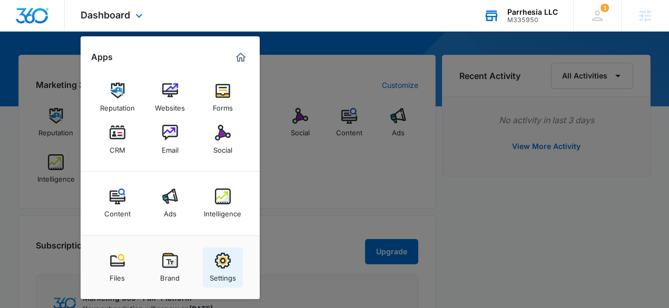
click at [223, 264] on img at bounding box center [223, 261] width 16 height 16
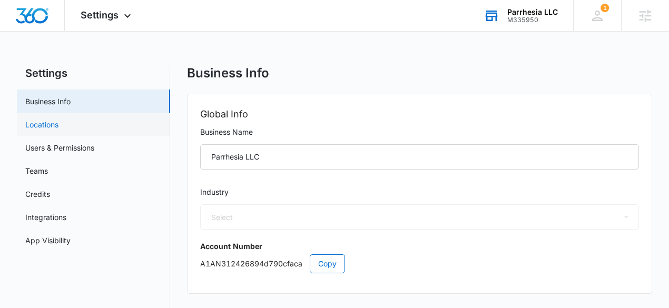
select select "4"
select select "US"
select select "America/New_York"
click at [85, 152] on link "Users & Permissions" at bounding box center [59, 147] width 69 height 11
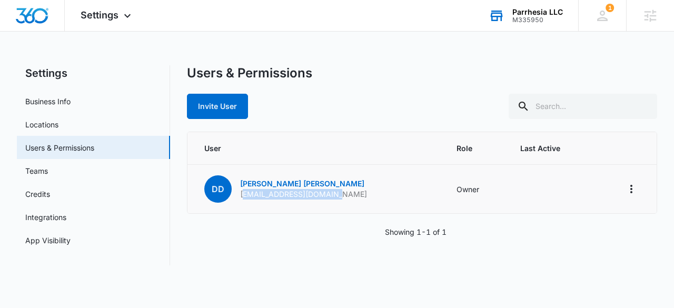
drag, startPoint x: 252, startPoint y: 197, endPoint x: 333, endPoint y: 200, distance: 81.7
click at [333, 200] on td "DD [PERSON_NAME] [EMAIL_ADDRESS][DOMAIN_NAME]" at bounding box center [315, 189] width 256 height 49
click at [338, 197] on td "DD [PERSON_NAME] [EMAIL_ADDRESS][DOMAIN_NAME]" at bounding box center [315, 189] width 256 height 49
drag, startPoint x: 333, startPoint y: 193, endPoint x: 256, endPoint y: 194, distance: 76.9
click at [256, 195] on td "DD [PERSON_NAME] [EMAIL_ADDRESS][DOMAIN_NAME]" at bounding box center [315, 189] width 256 height 49
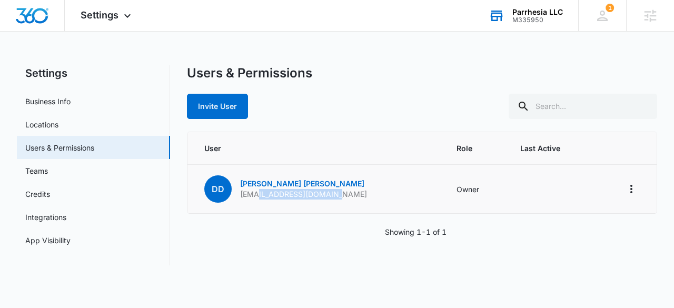
click at [264, 194] on p "[EMAIL_ADDRESS][DOMAIN_NAME]" at bounding box center [303, 194] width 127 height 11
drag, startPoint x: 251, startPoint y: 194, endPoint x: 330, endPoint y: 193, distance: 79.0
click at [330, 193] on td "DD [PERSON_NAME] [EMAIL_ADDRESS][DOMAIN_NAME]" at bounding box center [315, 189] width 256 height 49
click at [350, 194] on td "DD [PERSON_NAME] [EMAIL_ADDRESS][DOMAIN_NAME]" at bounding box center [315, 189] width 256 height 49
click at [31, 14] on img "Dashboard" at bounding box center [32, 16] width 34 height 16
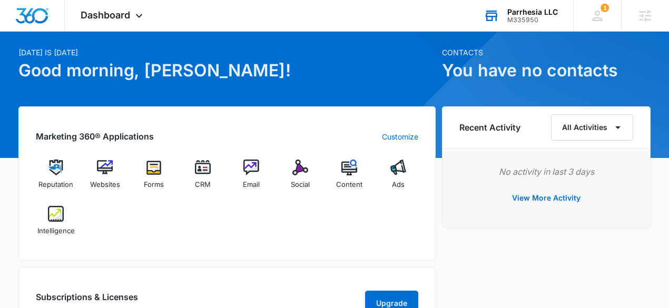
scroll to position [32, 0]
click at [235, 254] on div "Marketing 360® Applications Customize Reputation Websites Forms CRM Email Socia…" at bounding box center [226, 183] width 417 height 154
click at [172, 232] on div "Reputation Websites Forms CRM Email Social Content Ads Intelligence" at bounding box center [227, 202] width 382 height 84
click at [57, 174] on img at bounding box center [56, 168] width 16 height 16
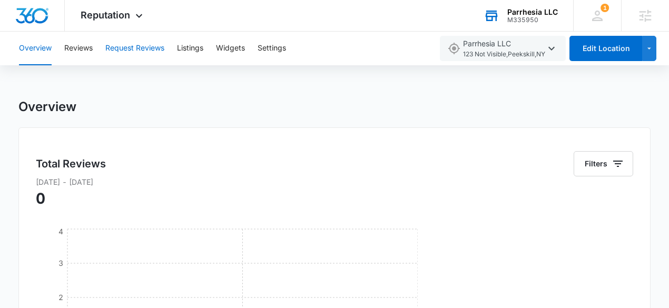
click at [134, 54] on button "Request Reviews" at bounding box center [134, 49] width 59 height 34
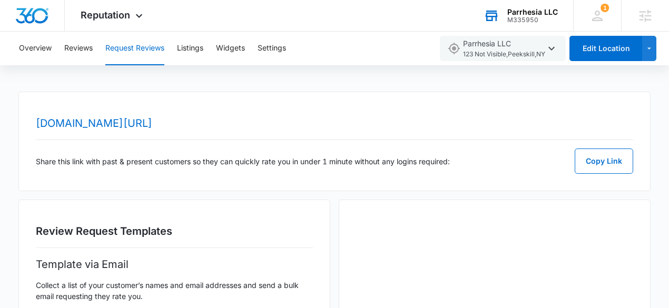
scroll to position [8, 0]
click at [90, 49] on button "Reviews" at bounding box center [78, 49] width 28 height 34
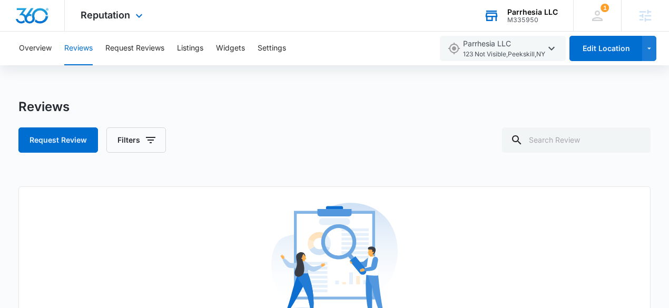
click at [33, 19] on img "Dashboard" at bounding box center [32, 16] width 34 height 16
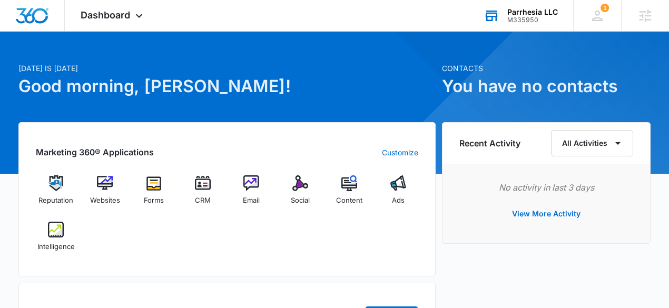
scroll to position [20, 0]
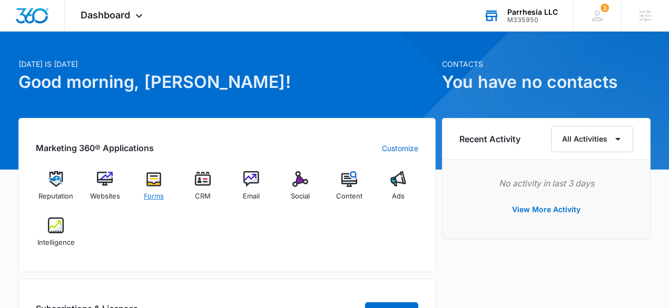
click at [153, 187] on div "Forms" at bounding box center [154, 190] width 41 height 38
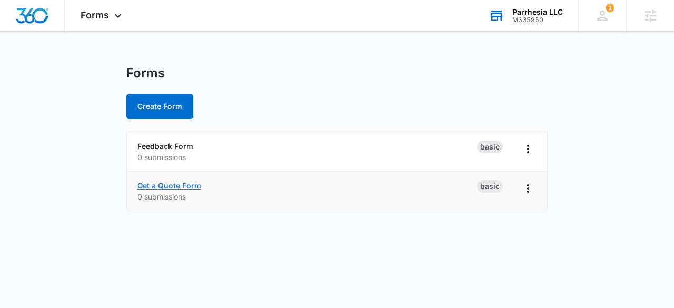
click at [175, 186] on link "Get a Quote Form" at bounding box center [169, 185] width 64 height 9
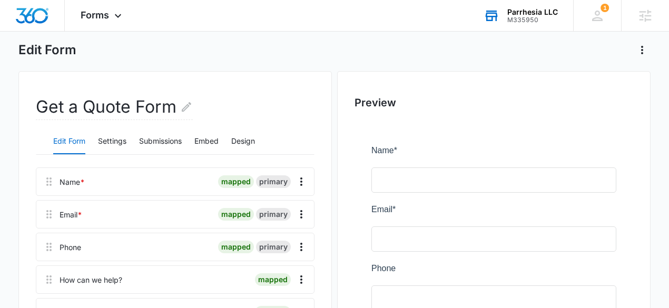
scroll to position [53, 0]
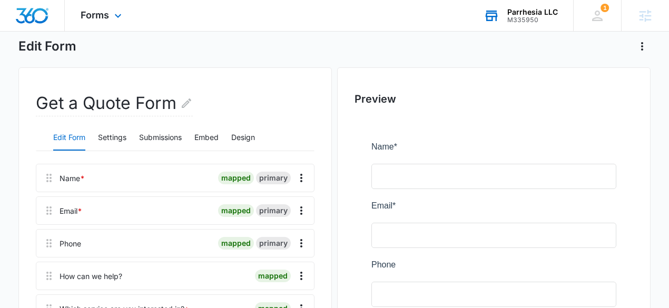
click at [36, 17] on img "Dashboard" at bounding box center [32, 16] width 34 height 16
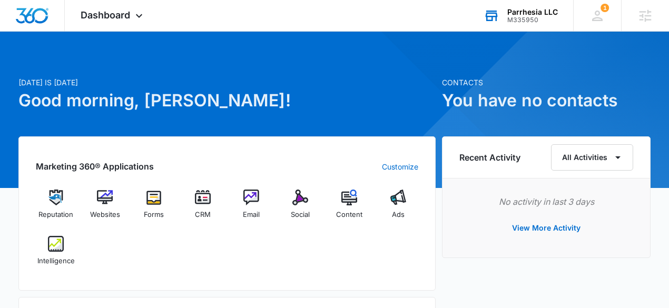
scroll to position [6, 0]
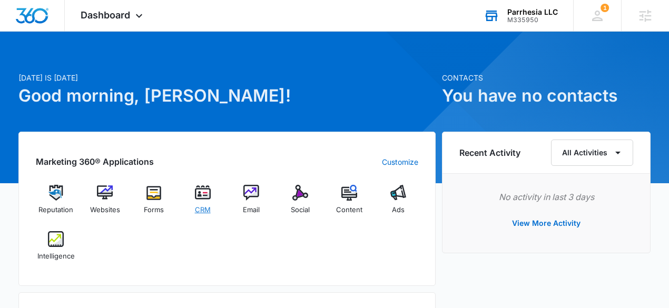
click at [201, 199] on img at bounding box center [203, 193] width 16 height 16
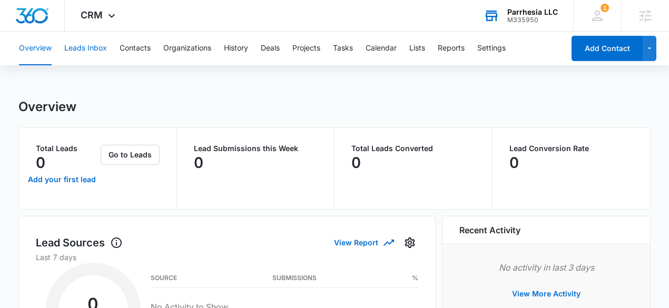
click at [89, 46] on button "Leads Inbox" at bounding box center [85, 49] width 43 height 34
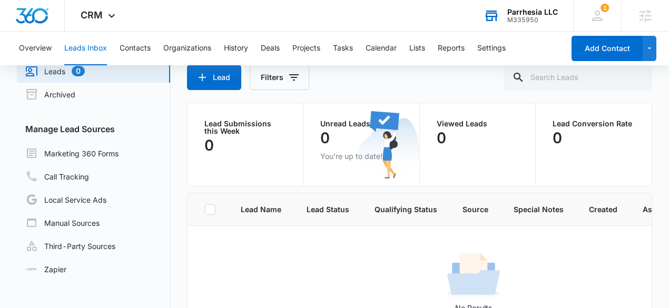
scroll to position [40, 0]
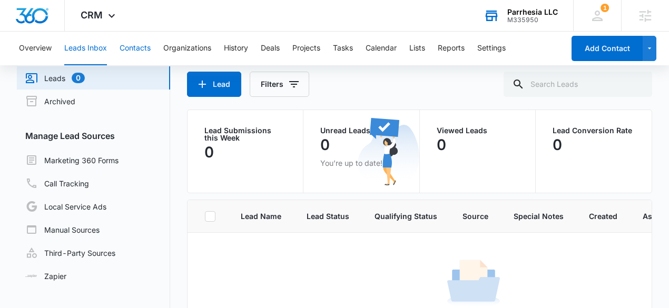
click at [138, 53] on button "Contacts" at bounding box center [135, 49] width 31 height 34
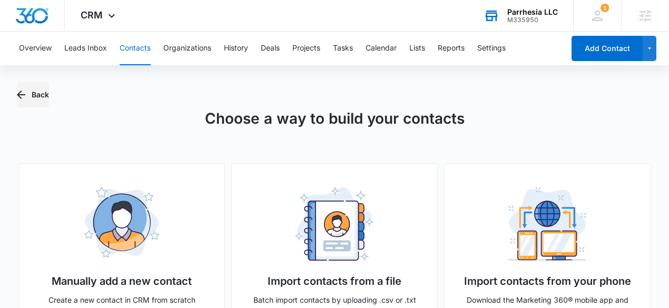
click at [37, 95] on button "Back" at bounding box center [33, 94] width 32 height 25
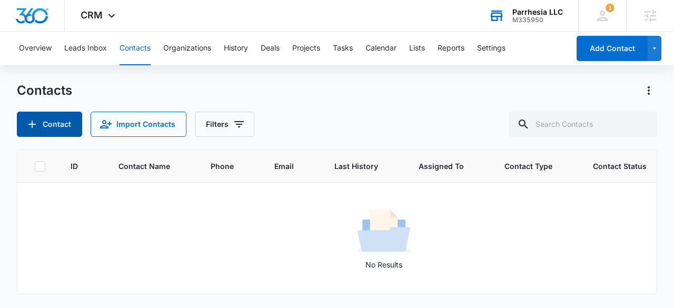
click at [64, 131] on button "Contact" at bounding box center [49, 124] width 65 height 25
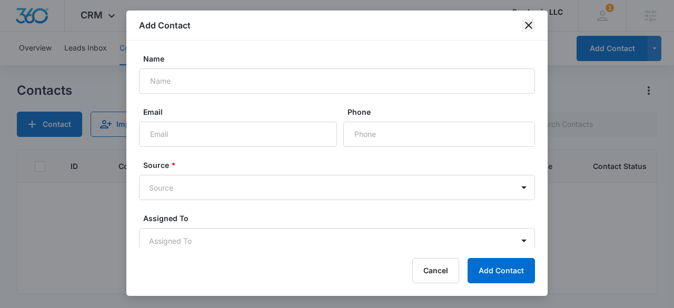
click at [526, 25] on icon "close" at bounding box center [528, 25] width 13 height 13
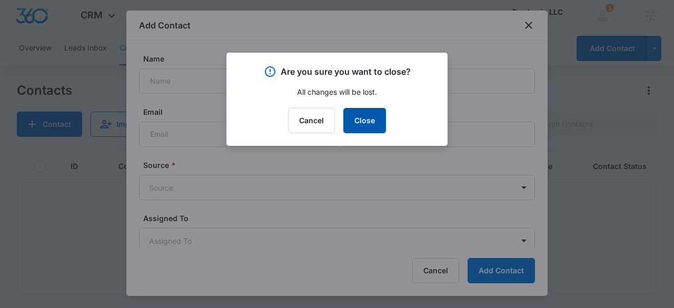
click at [379, 121] on button "Close" at bounding box center [364, 120] width 43 height 25
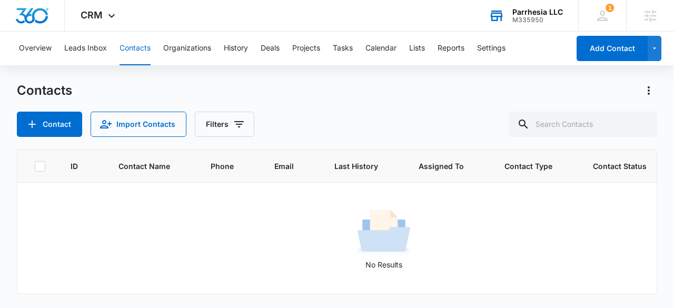
click at [419, 119] on div "Contact Import Contacts Filters" at bounding box center [337, 124] width 640 height 25
click at [418, 51] on button "Lists" at bounding box center [417, 49] width 16 height 34
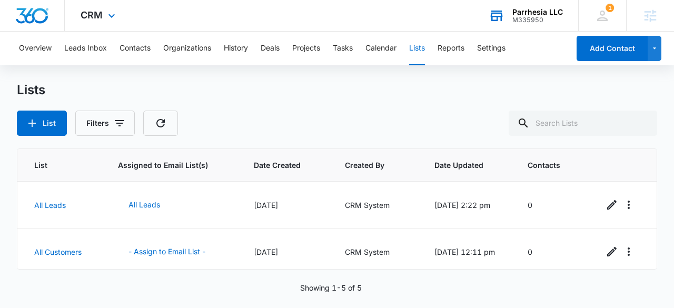
click at [44, 14] on img "Dashboard" at bounding box center [32, 16] width 34 height 16
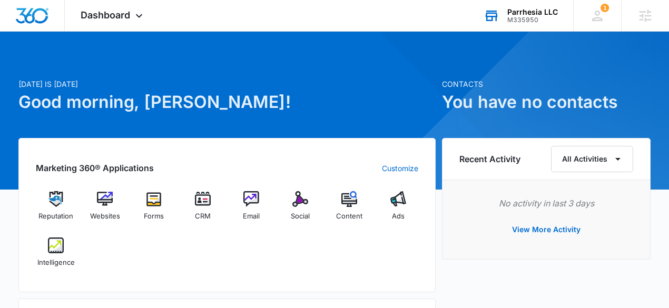
click at [257, 256] on div "Reputation Websites Forms CRM Email Social Content Ads Intelligence" at bounding box center [227, 233] width 382 height 84
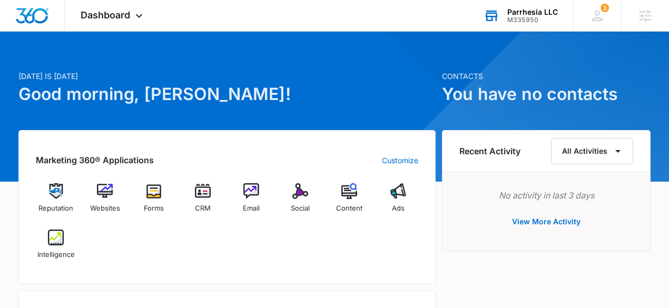
scroll to position [7, 0]
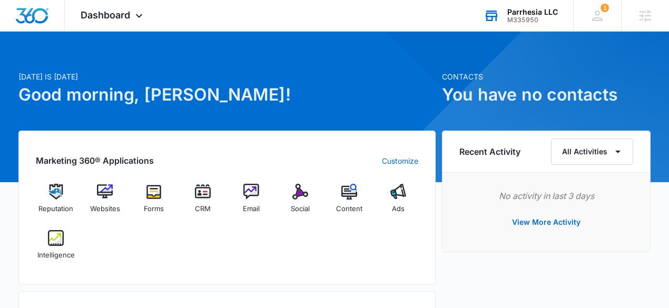
click at [245, 231] on div "Reputation Websites Forms CRM Email Social Content Ads Intelligence" at bounding box center [227, 226] width 382 height 84
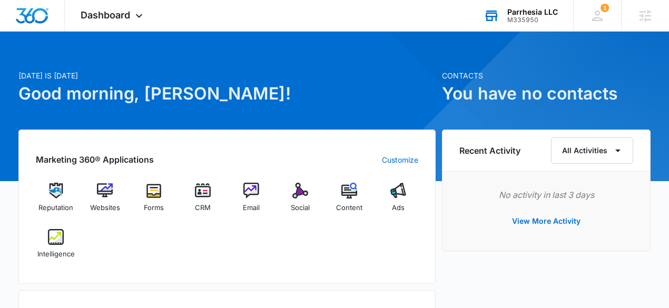
scroll to position [4, 0]
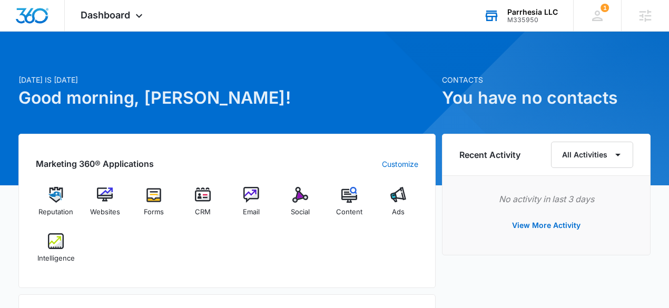
click at [395, 244] on div "Reputation Websites Forms CRM Email Social Content Ads Intelligence" at bounding box center [227, 229] width 382 height 84
click at [336, 266] on div "Reputation Websites Forms CRM Email Social Content Ads Intelligence" at bounding box center [227, 229] width 382 height 84
click at [303, 202] on img at bounding box center [300, 195] width 16 height 16
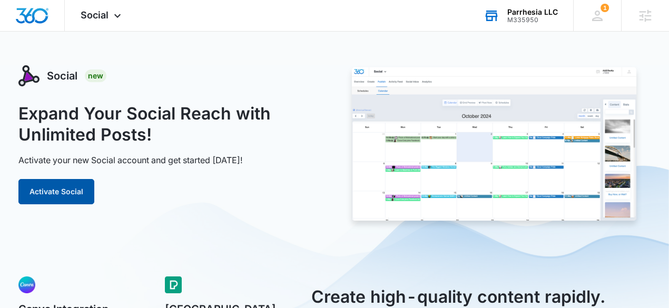
click at [58, 192] on button "Activate Social" at bounding box center [56, 191] width 76 height 25
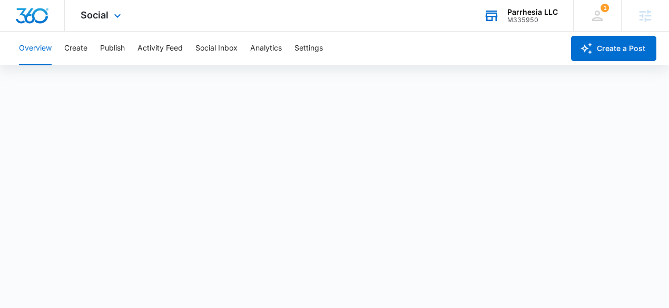
click at [36, 17] on img "Dashboard" at bounding box center [32, 16] width 34 height 16
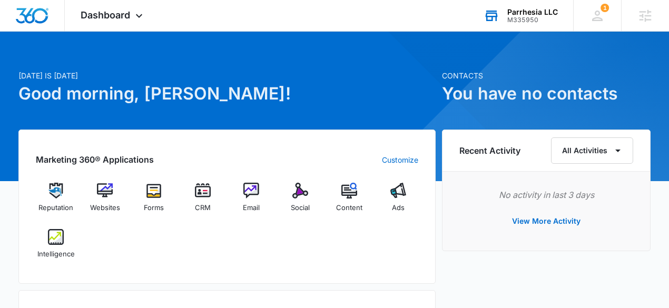
scroll to position [13, 0]
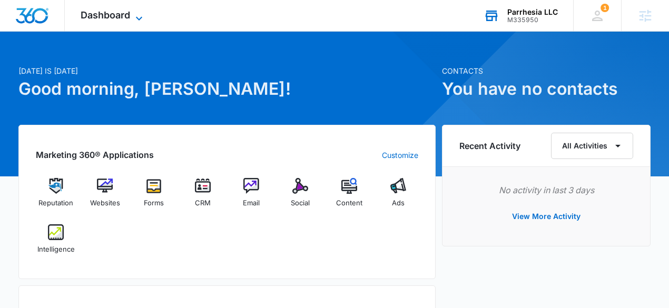
click at [110, 13] on span "Dashboard" at bounding box center [105, 14] width 49 height 11
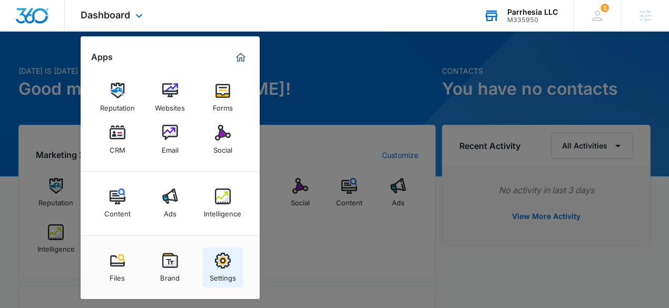
click at [225, 251] on link "Settings" at bounding box center [223, 267] width 40 height 40
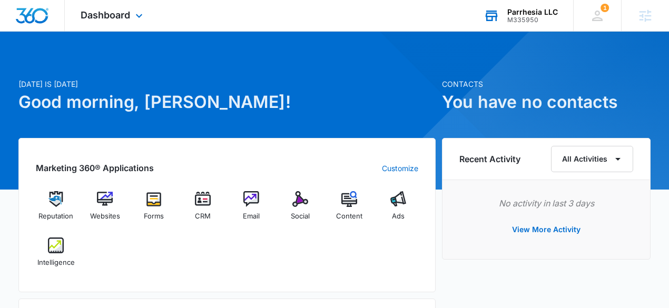
select select "4"
select select "US"
select select "America/New_York"
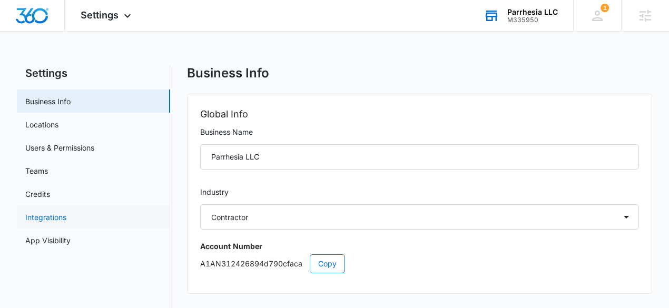
click at [65, 213] on link "Integrations" at bounding box center [45, 217] width 41 height 11
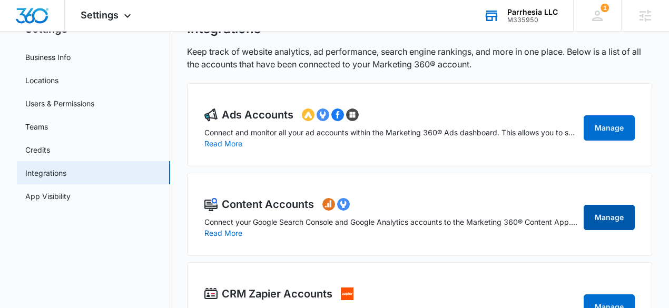
scroll to position [41, 0]
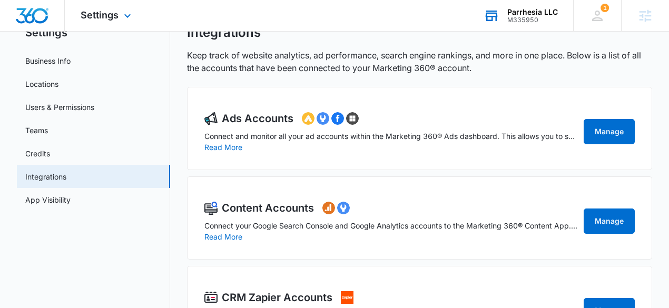
click at [31, 13] on img "Dashboard" at bounding box center [32, 16] width 34 height 16
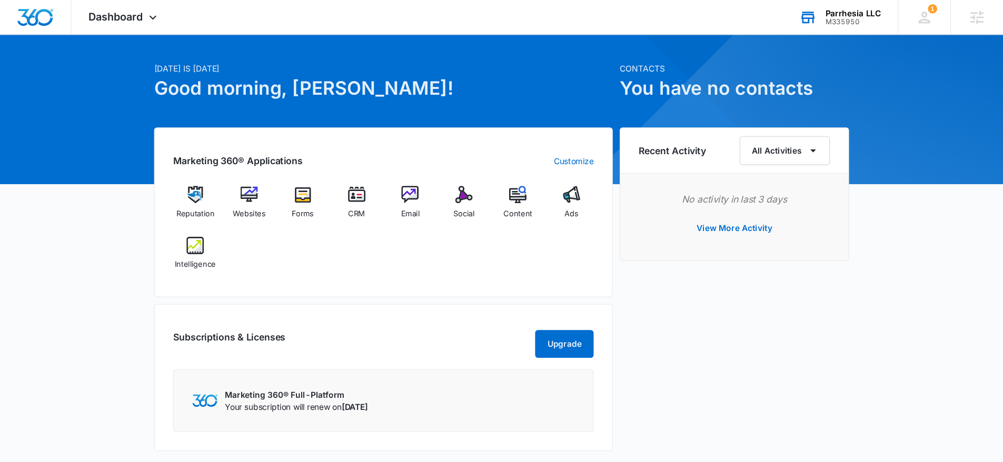
scroll to position [23, 0]
